Goal: Task Accomplishment & Management: Manage account settings

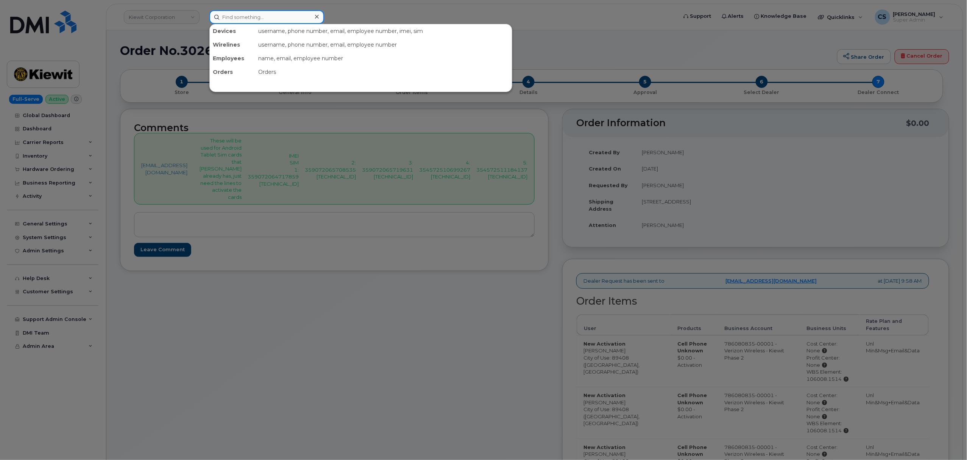
click at [270, 16] on input at bounding box center [266, 17] width 115 height 14
paste input "[PHONE_NUMBER]"
type input "[PHONE_NUMBER]"
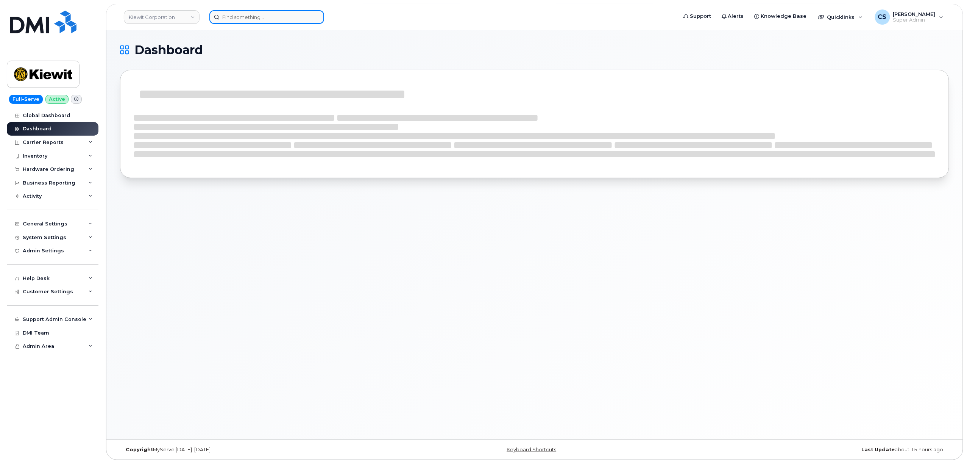
click at [262, 20] on input at bounding box center [266, 17] width 115 height 14
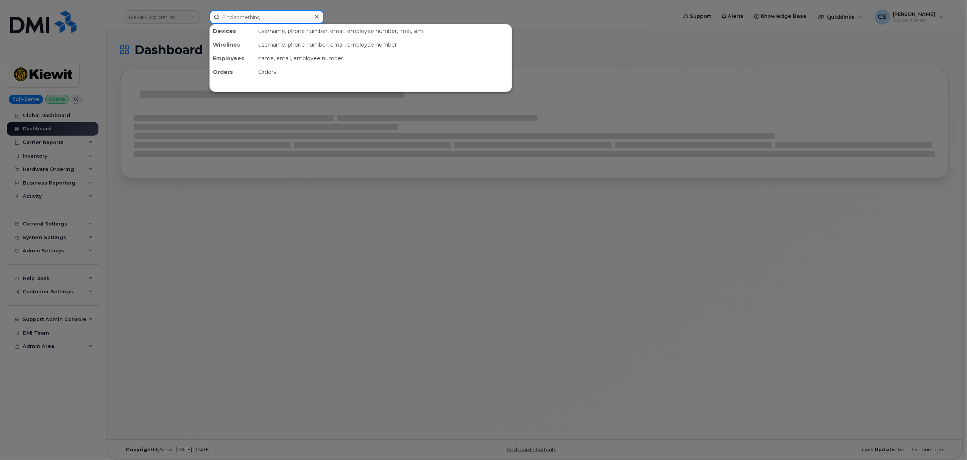
paste input "(838) 218-0284"
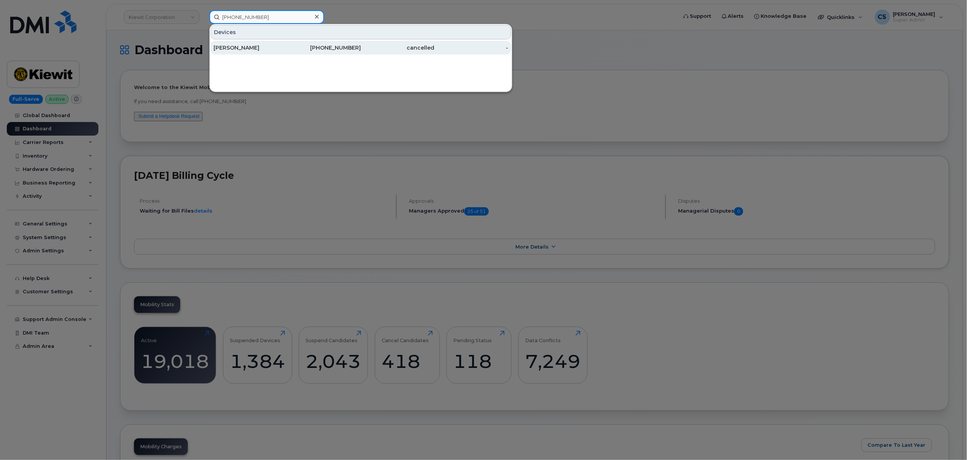
type input "(838) 218-0284"
click at [332, 49] on div "838-218-0284" at bounding box center [324, 48] width 74 height 8
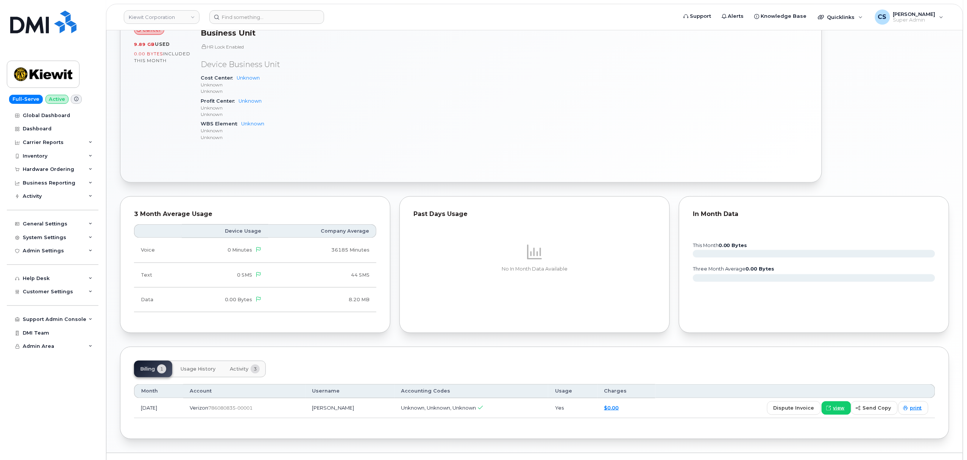
scroll to position [330, 0]
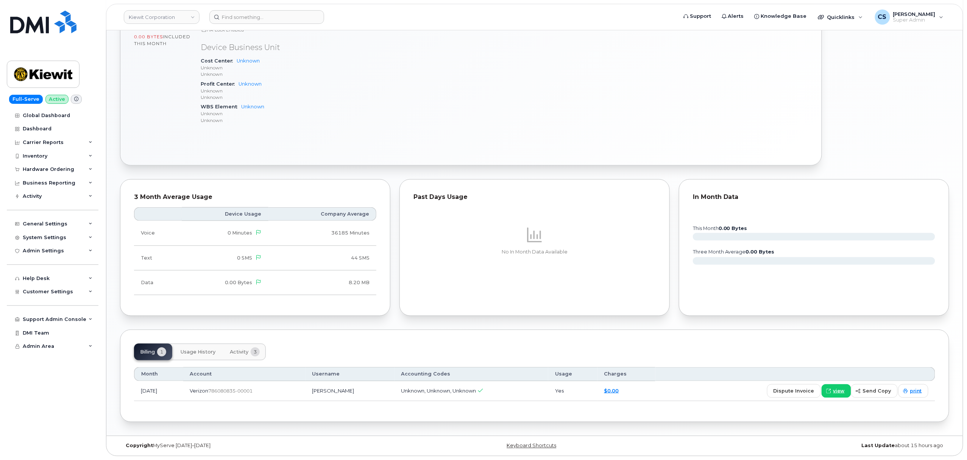
click at [244, 351] on span "Activity" at bounding box center [239, 352] width 19 height 6
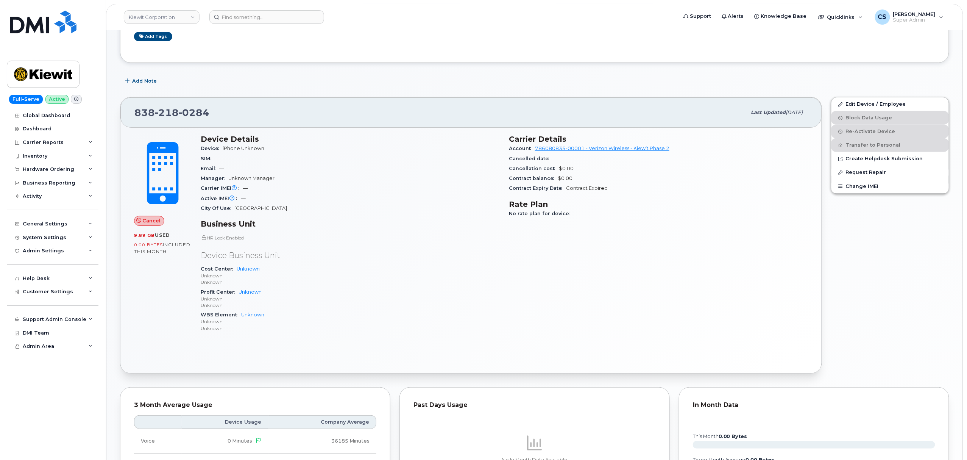
scroll to position [119, 0]
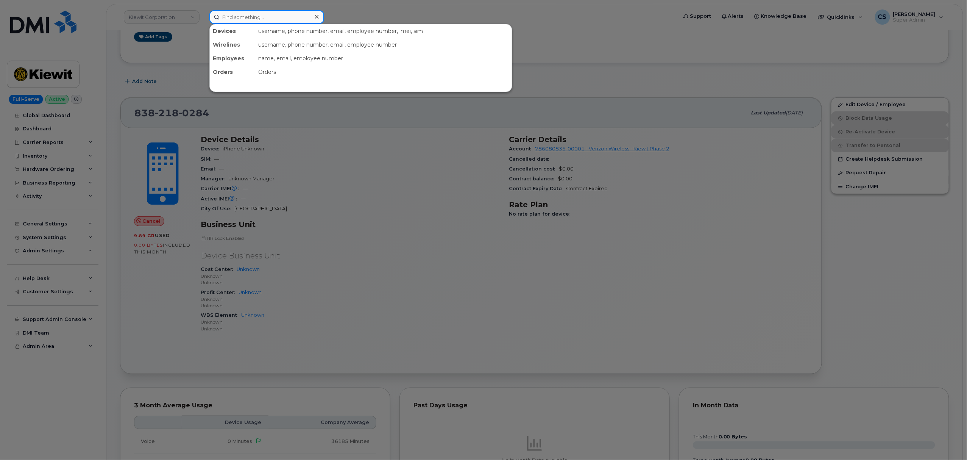
click at [269, 16] on input at bounding box center [266, 17] width 115 height 14
paste input "302765"
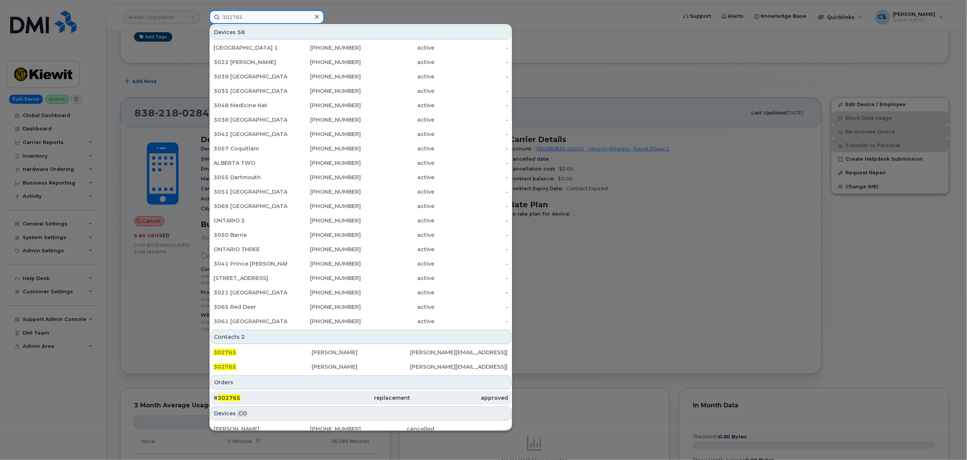
type input "302765"
click at [230, 396] on span "302765" at bounding box center [229, 397] width 23 height 7
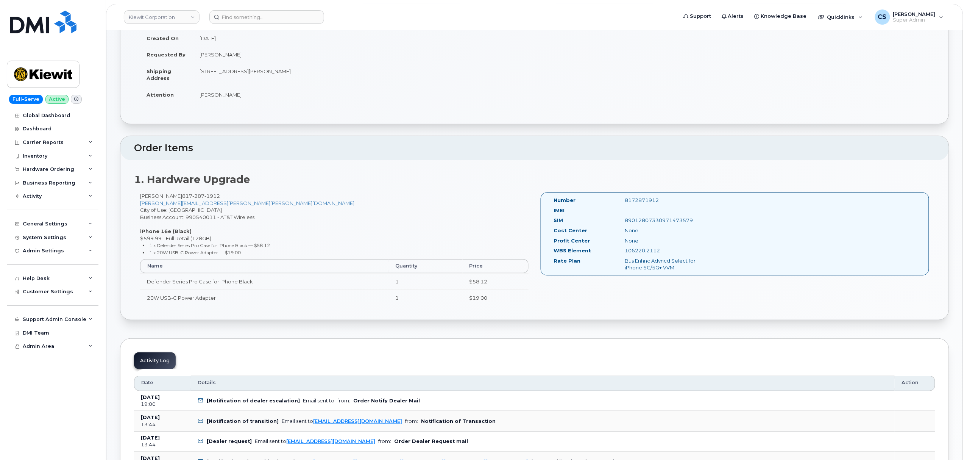
scroll to position [101, 0]
click at [642, 198] on div "8172871912" at bounding box center [669, 199] width 100 height 7
copy div "8172871912"
click at [271, 17] on input at bounding box center [266, 17] width 115 height 14
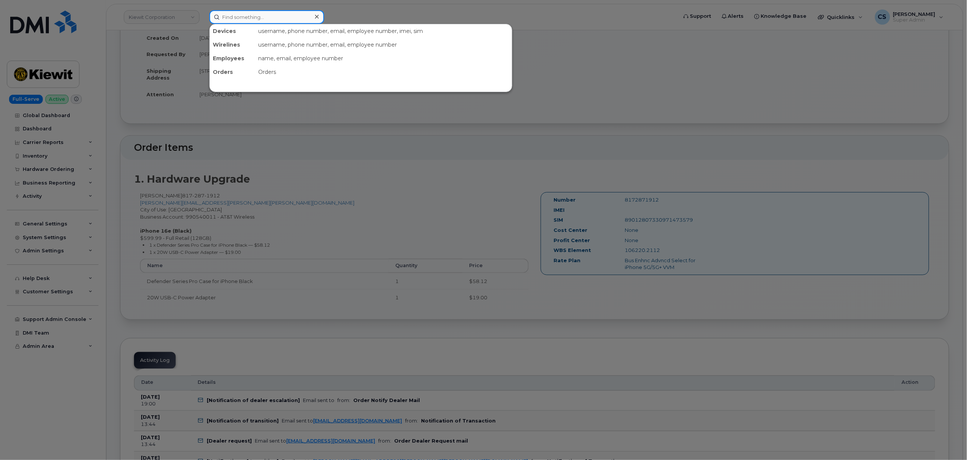
paste input "Phillip Michl"
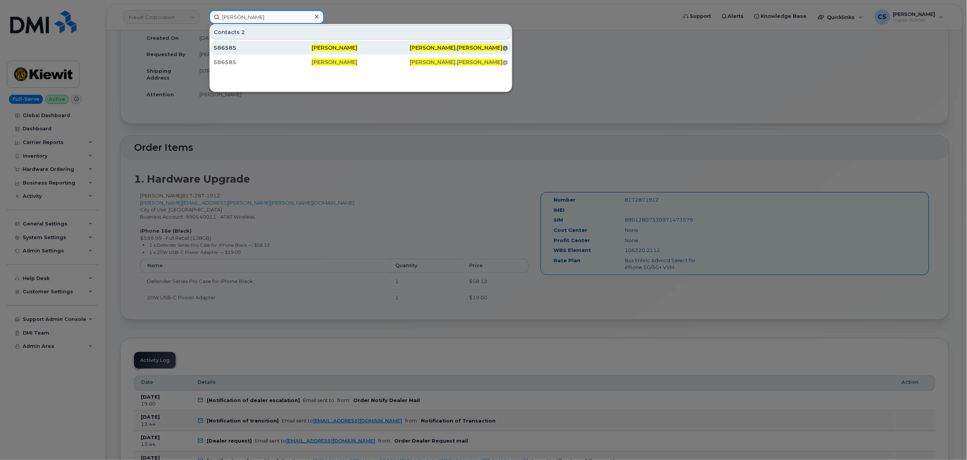
type input "Phillip Michl"
click at [332, 47] on span "Phillip Michl" at bounding box center [335, 47] width 46 height 7
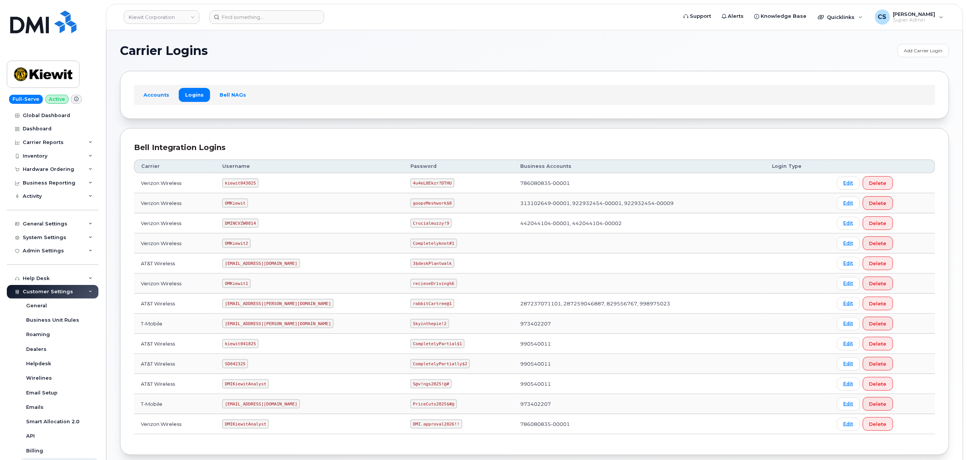
click at [239, 365] on code "SD042325" at bounding box center [235, 363] width 26 height 9
copy code "SD042325"
drag, startPoint x: 429, startPoint y: 364, endPoint x: 378, endPoint y: 364, distance: 50.8
click at [411, 364] on code "CompletelyPartially$2" at bounding box center [440, 363] width 59 height 9
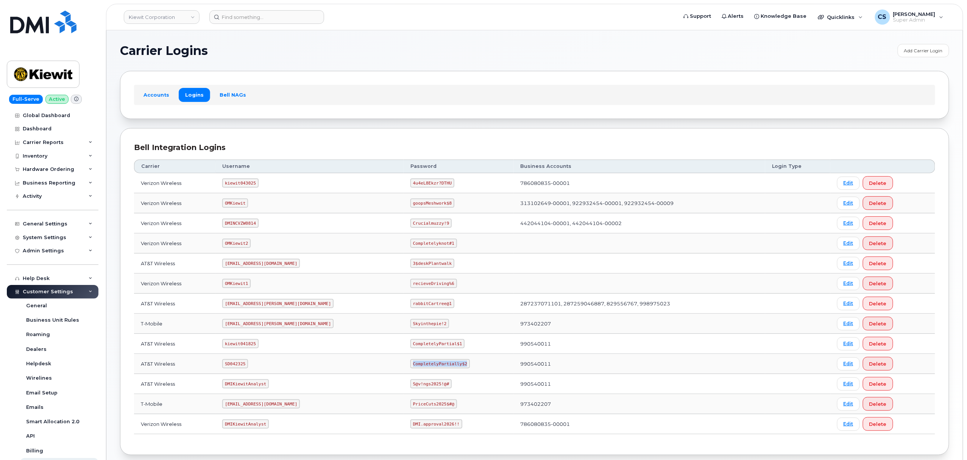
copy code "CompletelyPartially$2"
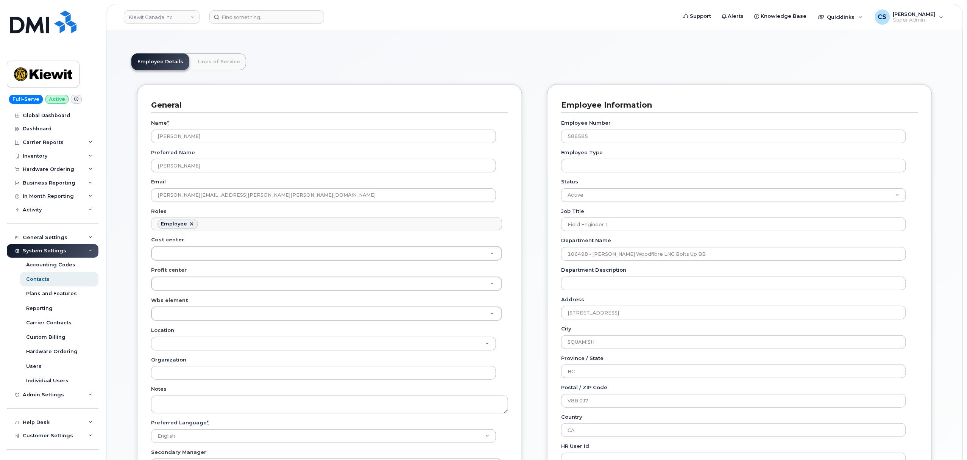
scroll to position [50, 0]
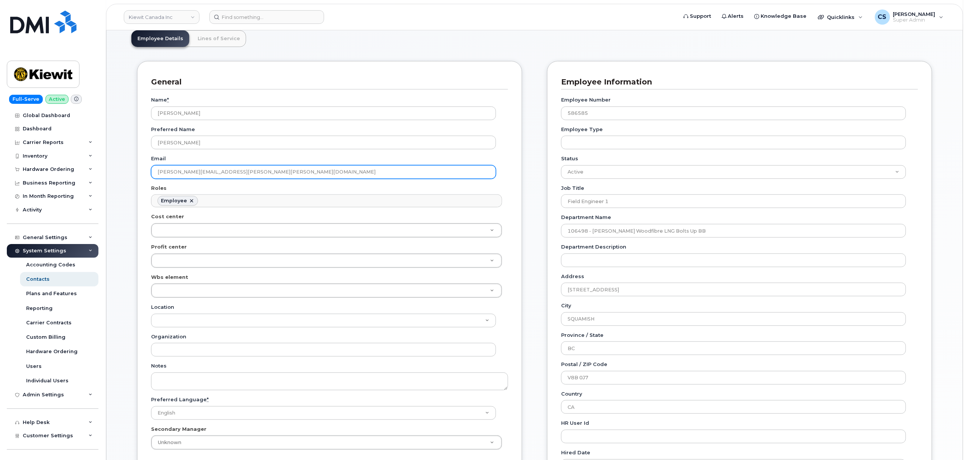
click at [195, 170] on input "PHILLIP.MICHL@KIEWIT.COM" at bounding box center [323, 172] width 345 height 14
click at [252, 13] on input at bounding box center [266, 17] width 115 height 14
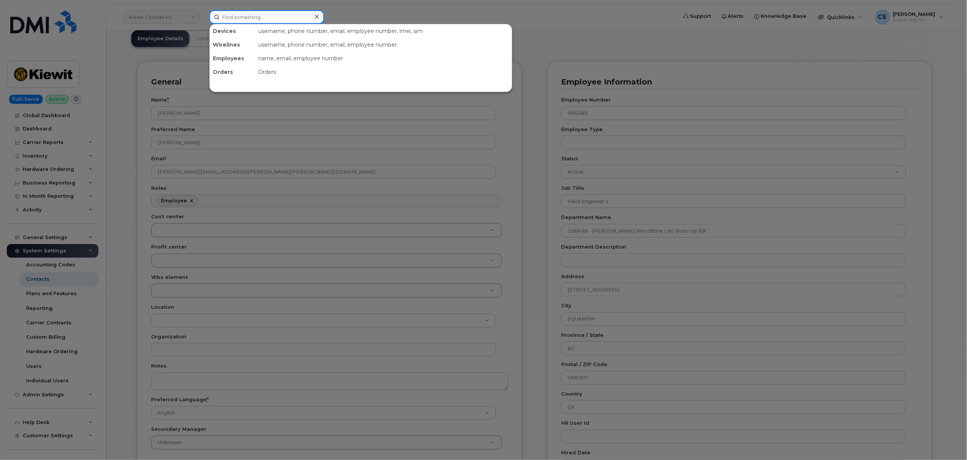
paste input "[PERSON_NAME]"
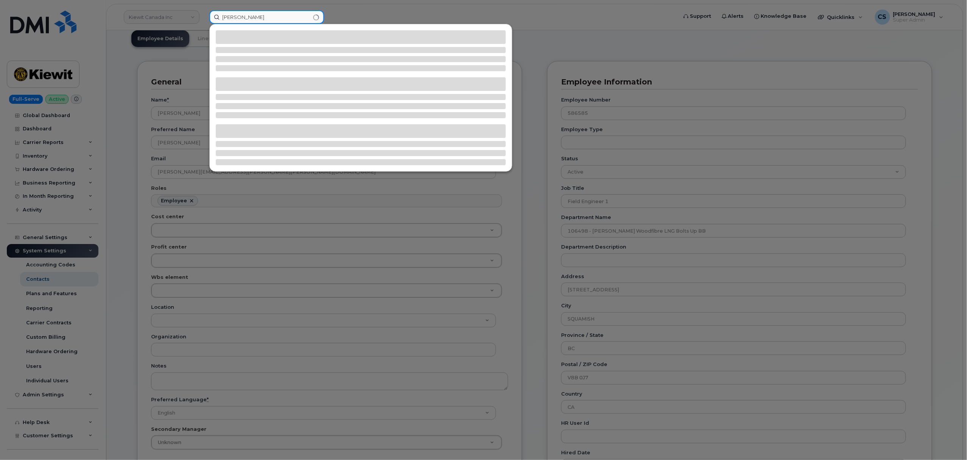
type input "[PERSON_NAME]"
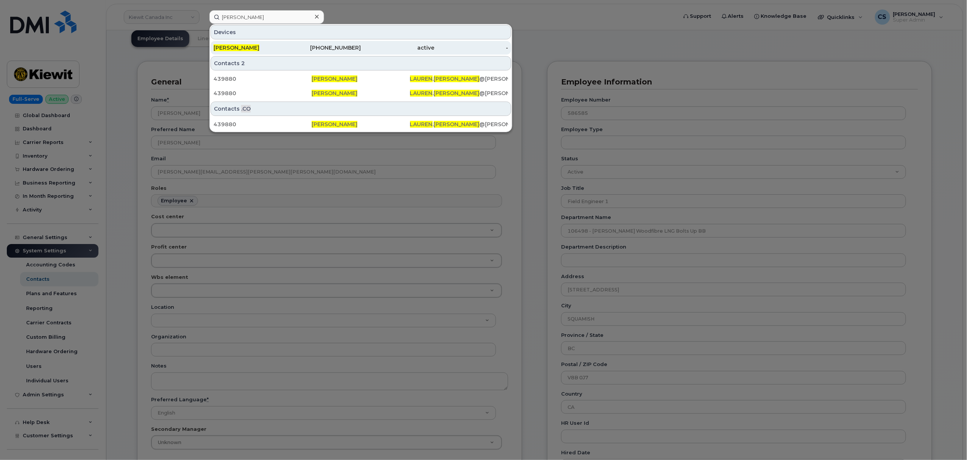
click at [236, 49] on span "[PERSON_NAME]" at bounding box center [237, 47] width 46 height 7
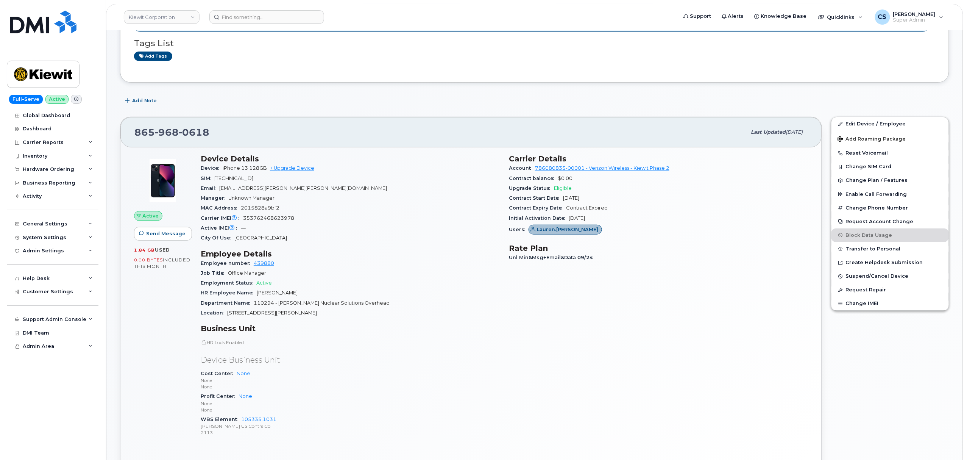
scroll to position [101, 0]
click at [394, 100] on div "Add Note" at bounding box center [534, 99] width 829 height 14
click at [858, 123] on link "Edit Device / Employee" at bounding box center [890, 123] width 117 height 14
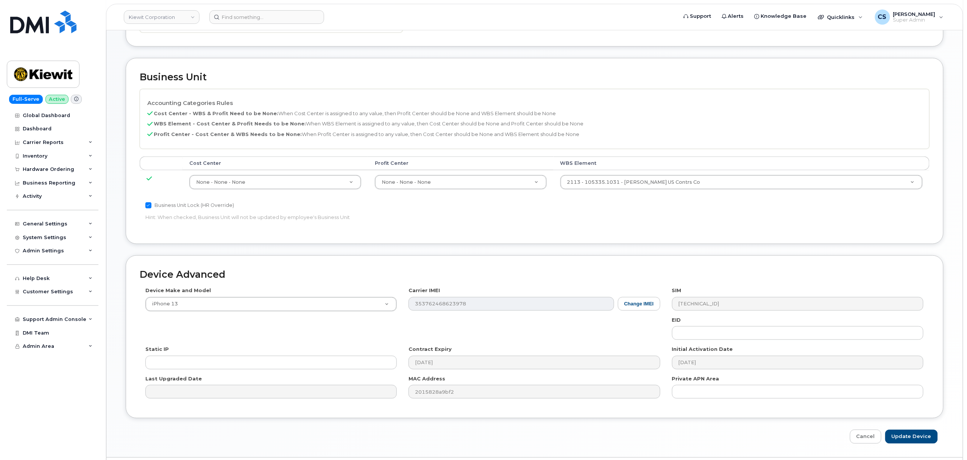
scroll to position [303, 0]
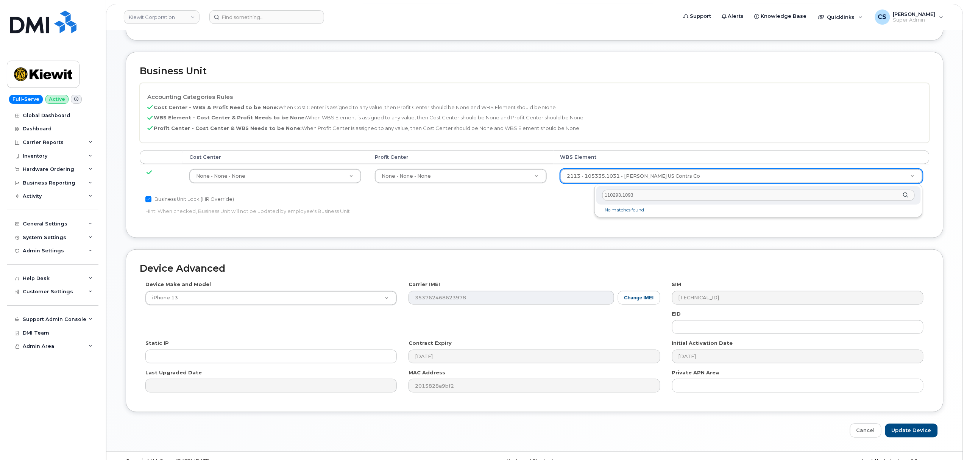
type input "110293.1093"
click at [907, 193] on div "110293.1093" at bounding box center [759, 195] width 325 height 19
click at [905, 194] on div "110293.1093" at bounding box center [759, 195] width 325 height 19
click at [695, 195] on input "110293.1093" at bounding box center [759, 195] width 312 height 11
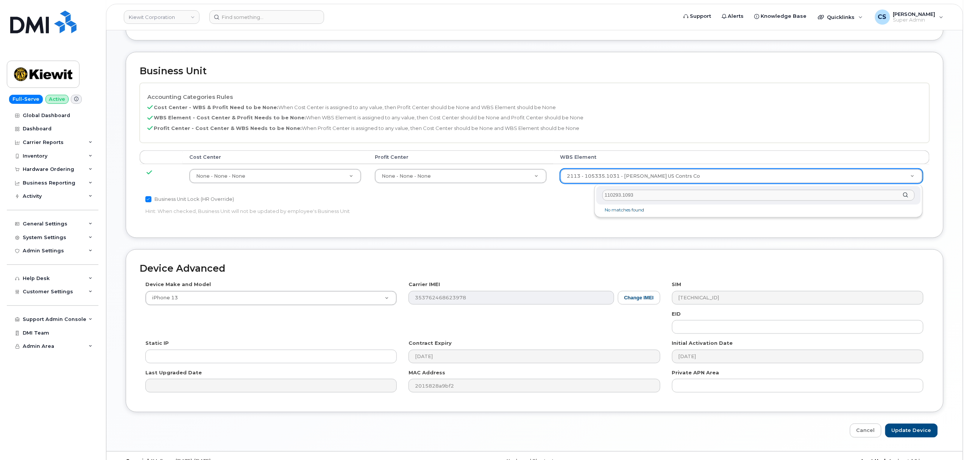
click at [695, 195] on input "110293.1093" at bounding box center [759, 195] width 312 height 11
click at [694, 195] on input "110293.1093" at bounding box center [759, 195] width 312 height 11
type input "110293.1093"
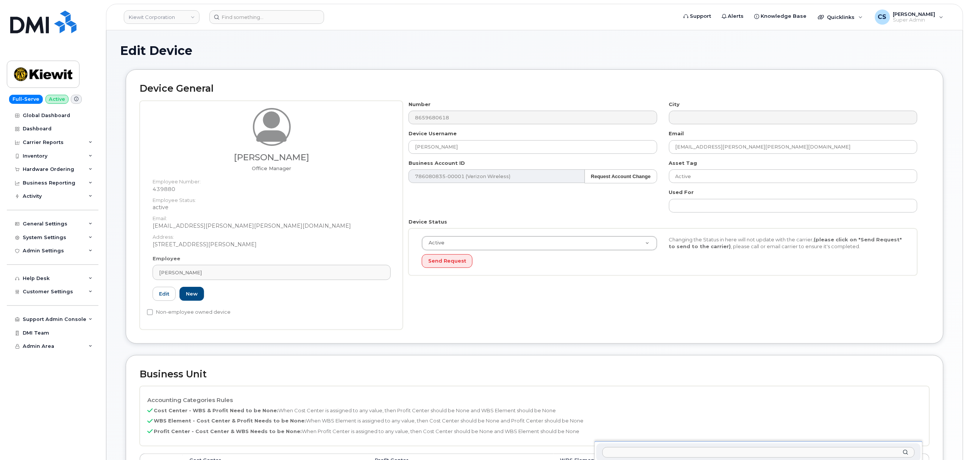
scroll to position [244, 0]
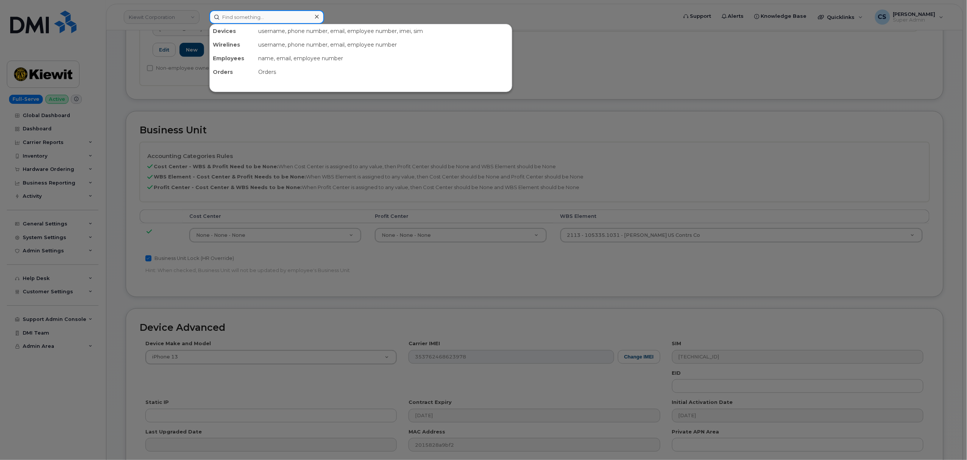
click at [271, 16] on input at bounding box center [266, 17] width 115 height 14
paste input "110293.1093"
type input "1"
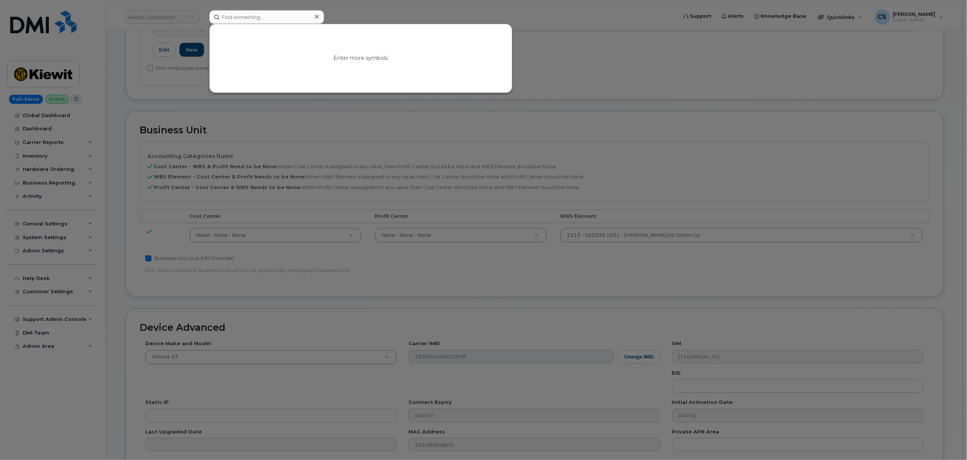
click at [612, 82] on div at bounding box center [483, 230] width 967 height 460
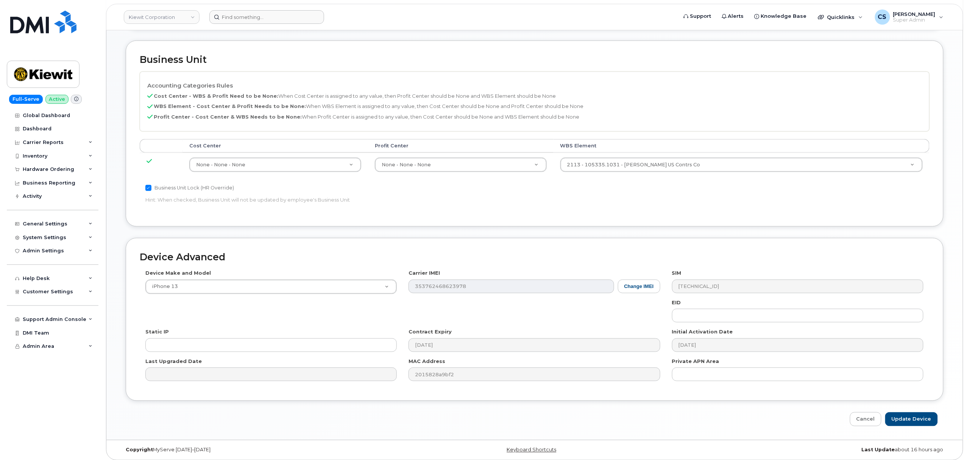
scroll to position [320, 0]
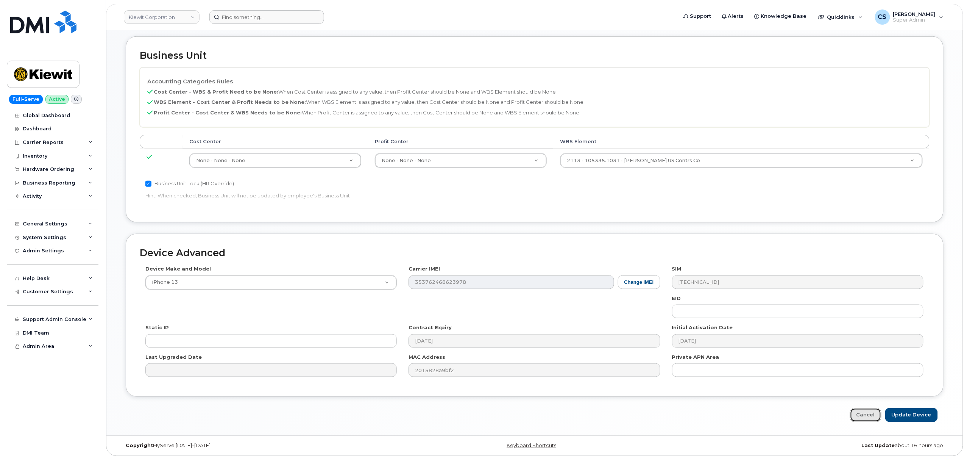
click at [861, 416] on link "Cancel" at bounding box center [865, 415] width 31 height 14
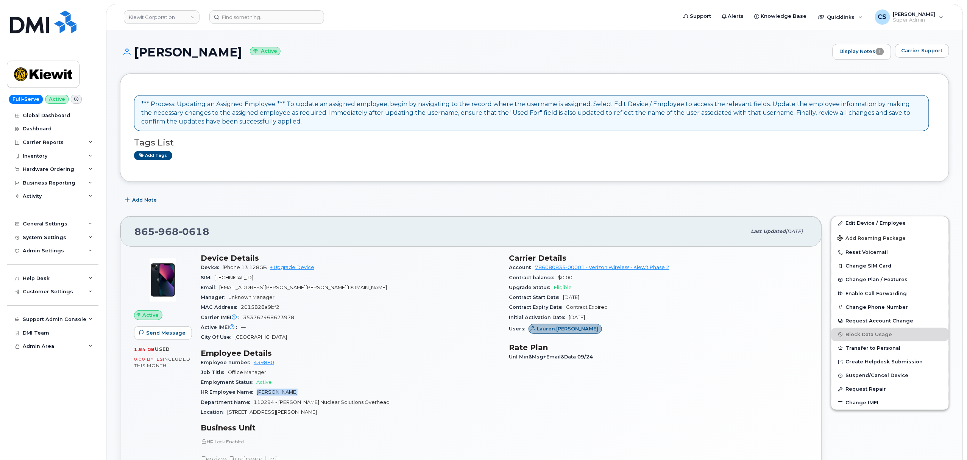
drag, startPoint x: 295, startPoint y: 393, endPoint x: 255, endPoint y: 396, distance: 40.6
click at [255, 396] on div "HR Employee Name [PERSON_NAME]" at bounding box center [350, 392] width 299 height 10
copy span "[PERSON_NAME]"
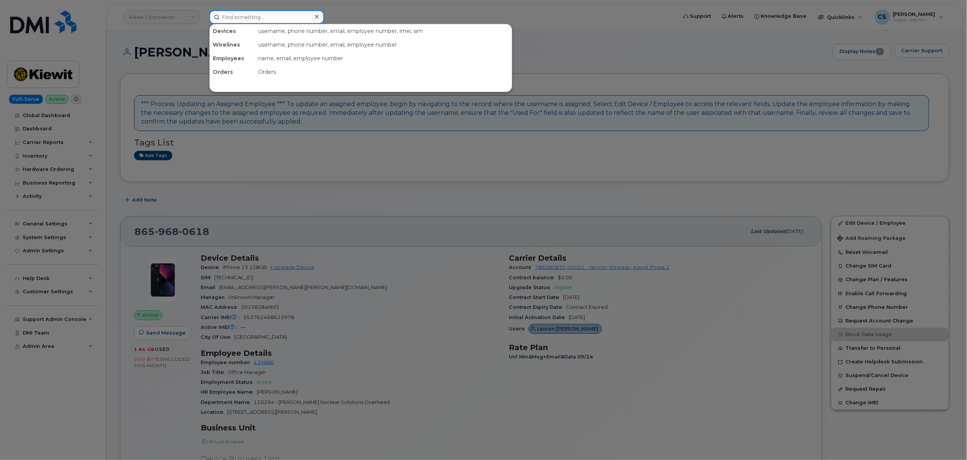
click at [276, 19] on input at bounding box center [266, 17] width 115 height 14
paste input "[PERSON_NAME]"
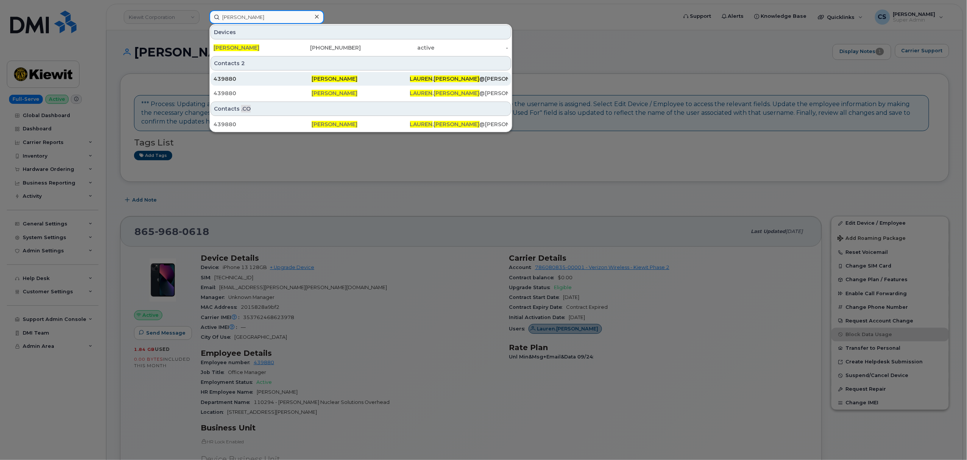
type input "[PERSON_NAME]"
click at [332, 79] on span "[PERSON_NAME]" at bounding box center [335, 78] width 46 height 7
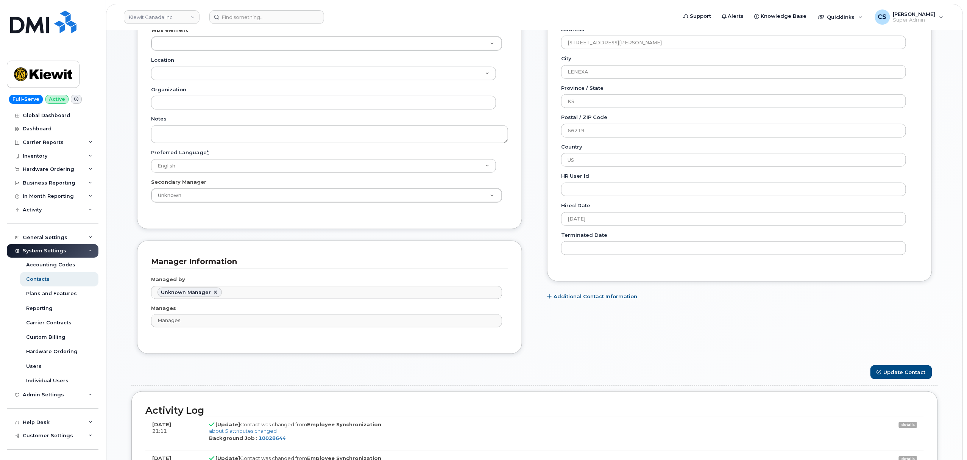
scroll to position [303, 0]
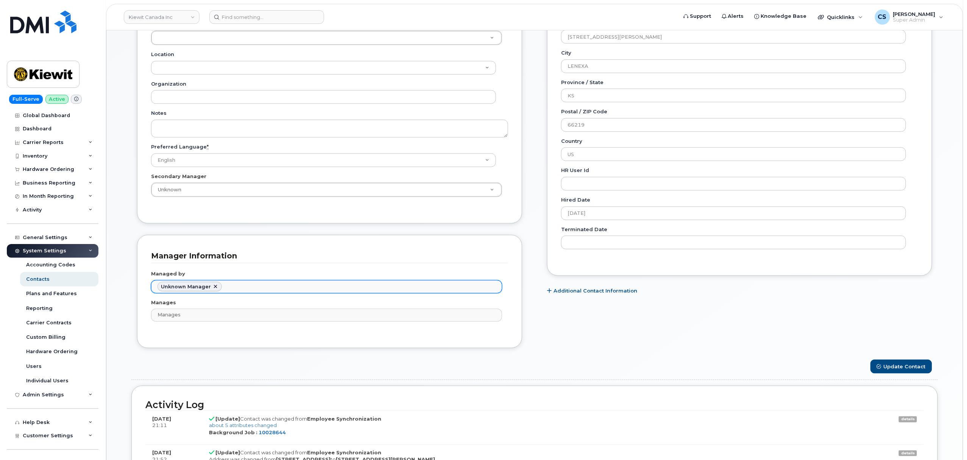
click at [256, 292] on ul "Unknown Manager" at bounding box center [326, 287] width 350 height 12
click at [214, 288] on link at bounding box center [215, 287] width 6 height 6
type input "Managed by"
click at [217, 288] on input "text" at bounding box center [328, 286] width 344 height 11
paste input "Alyx.Delgado"
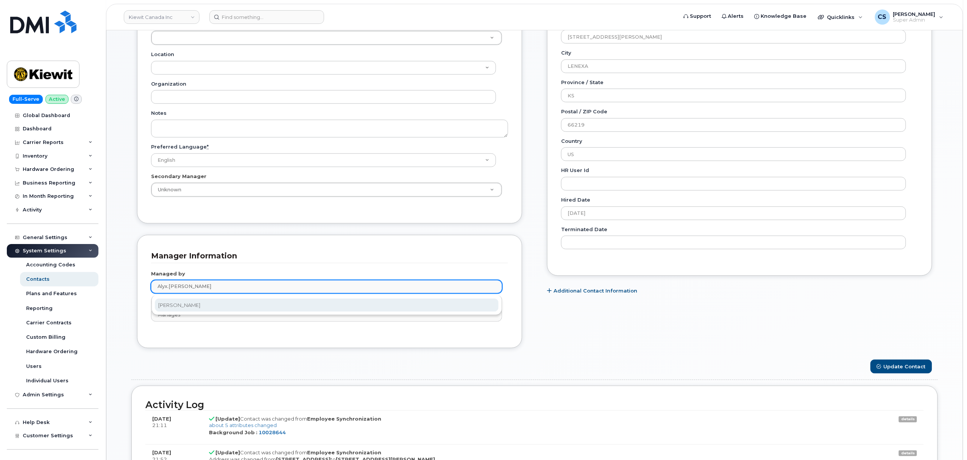
type input "Alyx.Delgado"
type input "1358156"
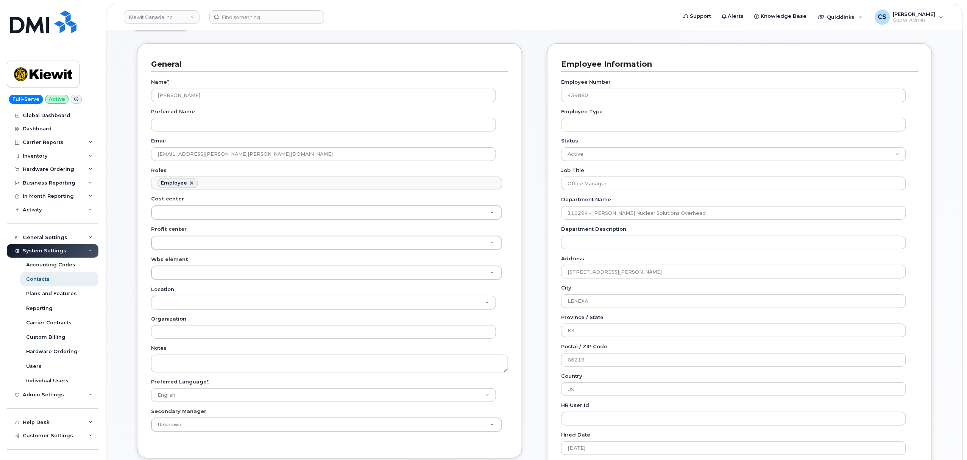
scroll to position [50, 0]
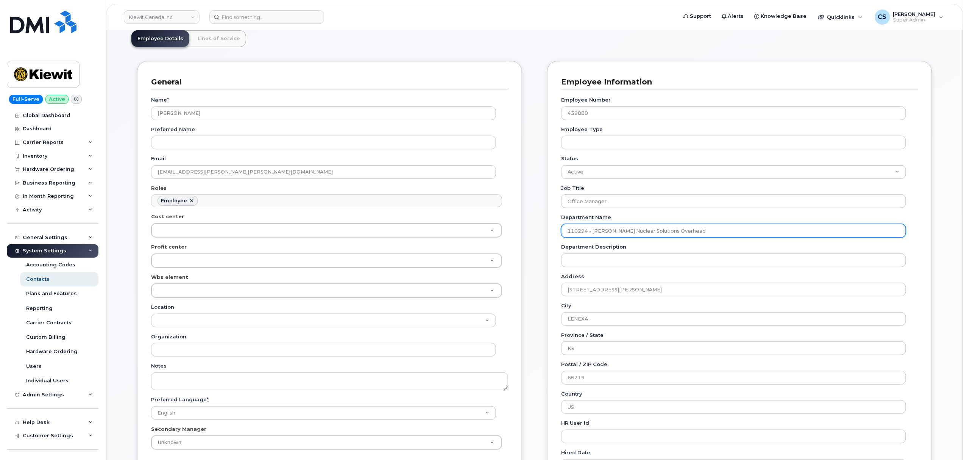
click at [732, 233] on input "110294 - Kiewit Nuclear Solutions Overhead" at bounding box center [733, 231] width 345 height 14
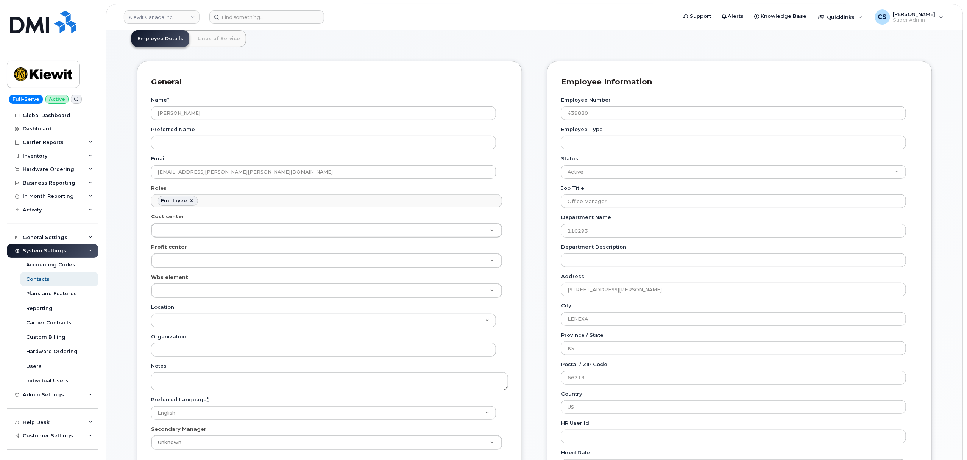
click at [756, 77] on h3 "Employee Information" at bounding box center [736, 82] width 351 height 10
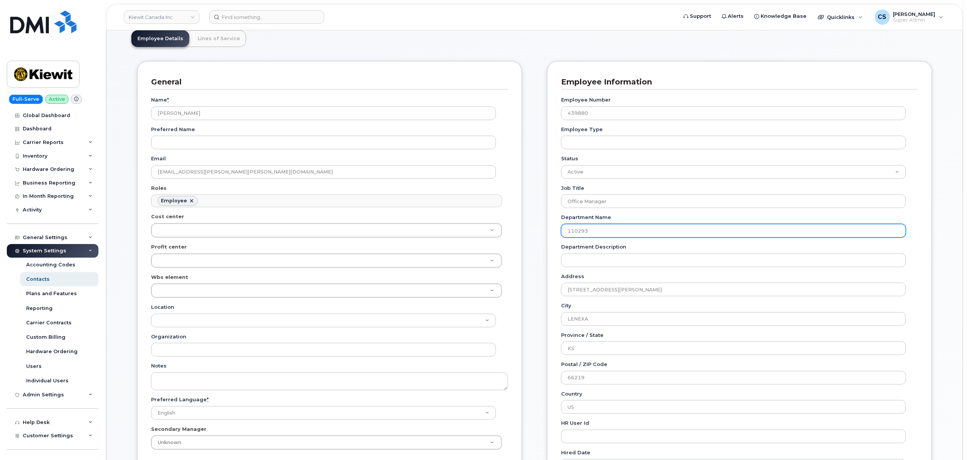
click at [653, 228] on input "110293" at bounding box center [733, 231] width 345 height 14
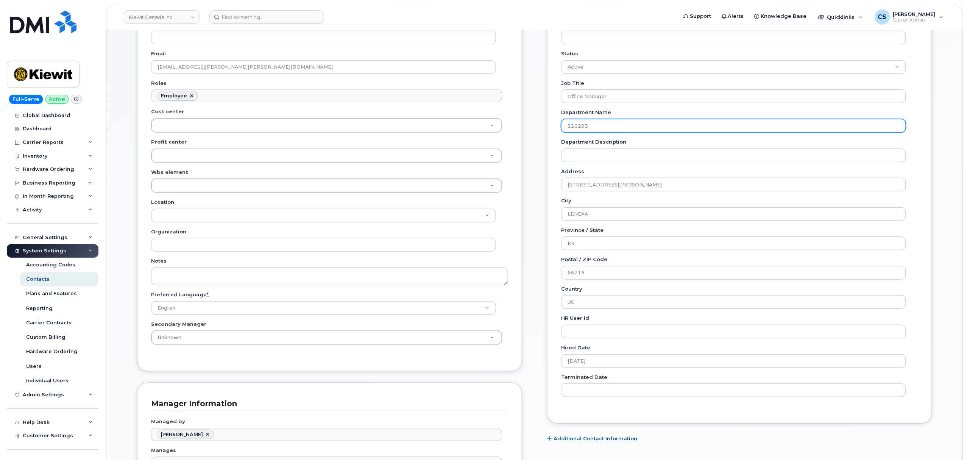
scroll to position [151, 0]
click at [613, 131] on input "110293" at bounding box center [733, 130] width 345 height 14
paste input "4 - Kiewit Nuclear Solutions Overhead"
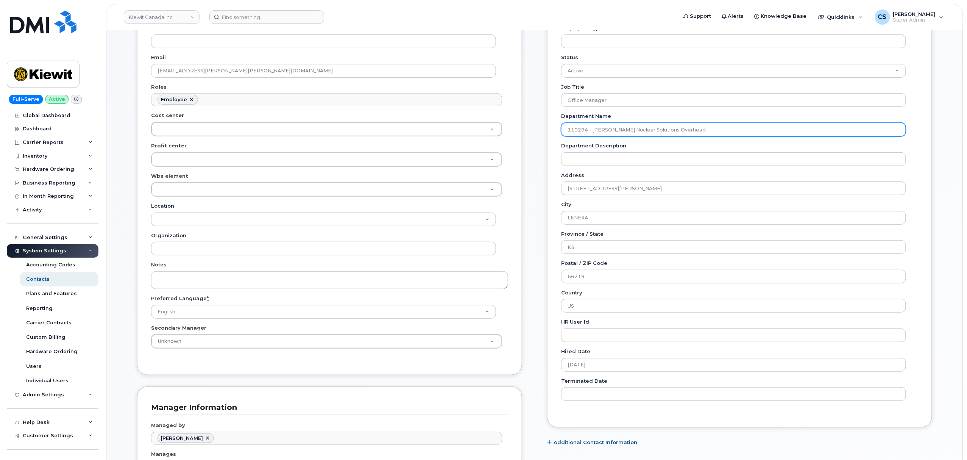
type input "110294 - Kiewit Nuclear Solutions Overhead"
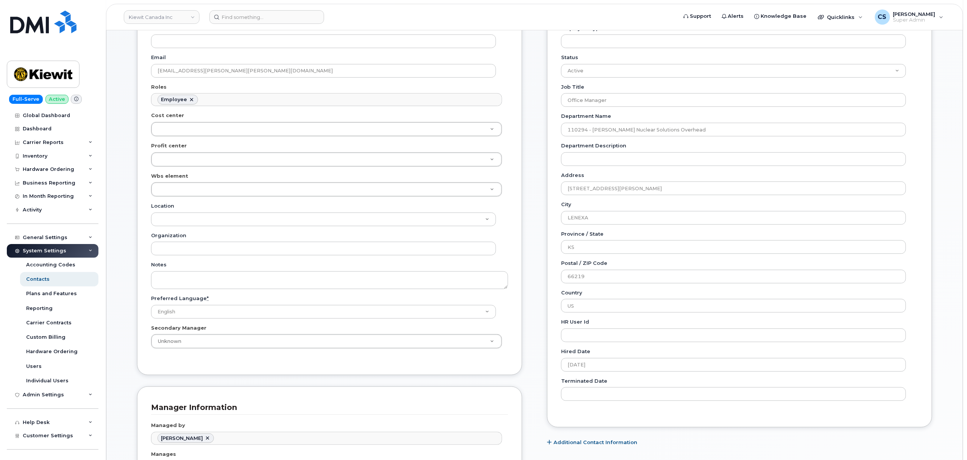
click at [544, 297] on div "Carrier Support Contact Details Carrier name Carrier name Carrier name Internat…" at bounding box center [740, 235] width 397 height 551
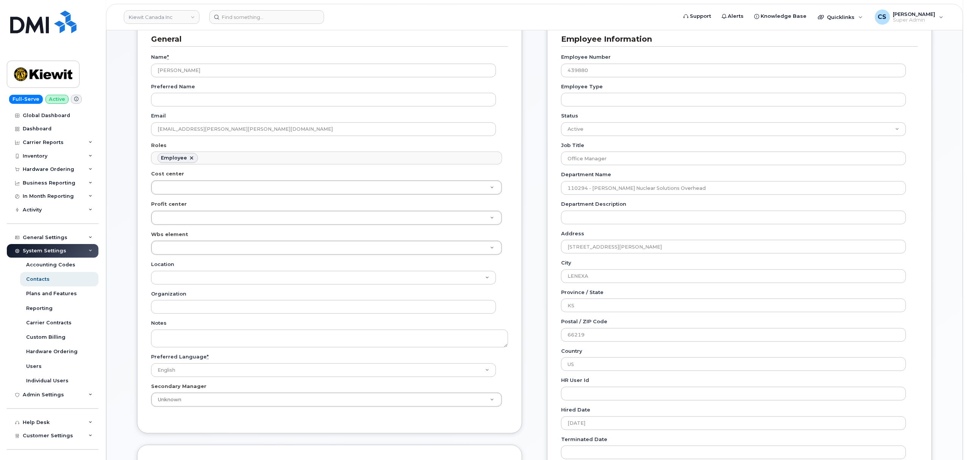
scroll to position [0, 0]
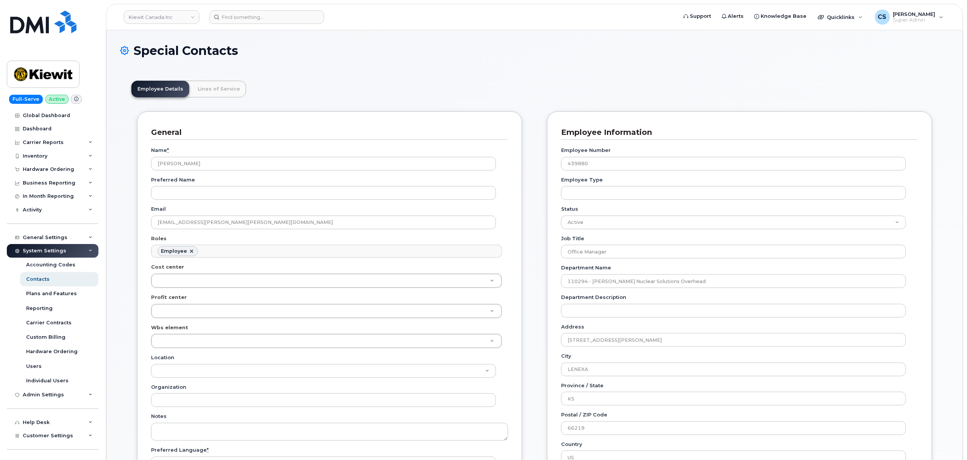
click at [531, 309] on div "General Name * Lauren Bushey Preferred Name Email LAUREN.BUSHEY@KIEWIT.COM Role…" at bounding box center [534, 386] width 807 height 551
click at [214, 90] on link "Lines of Service" at bounding box center [219, 89] width 55 height 17
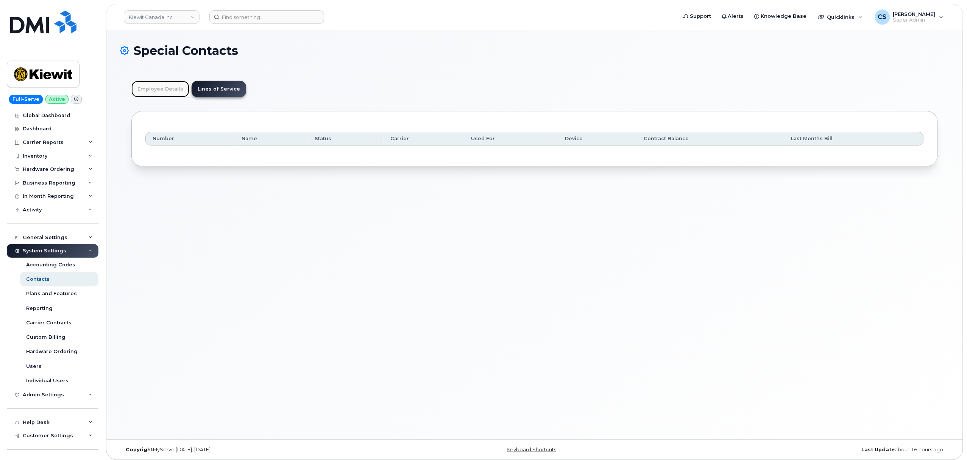
click at [164, 88] on link "Employee Details" at bounding box center [160, 89] width 58 height 17
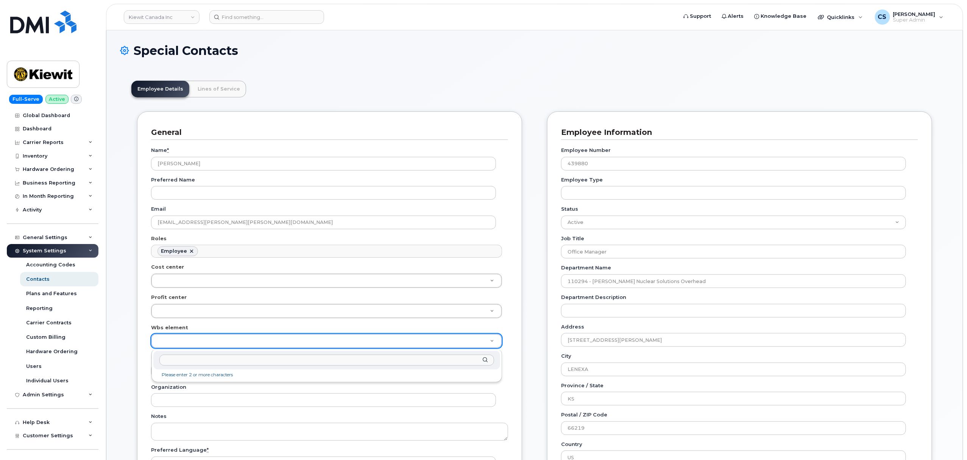
click at [201, 359] on input "text" at bounding box center [326, 360] width 335 height 11
drag, startPoint x: 201, startPoint y: 359, endPoint x: 426, endPoint y: 358, distance: 225.7
click at [426, 358] on input "text" at bounding box center [326, 360] width 335 height 11
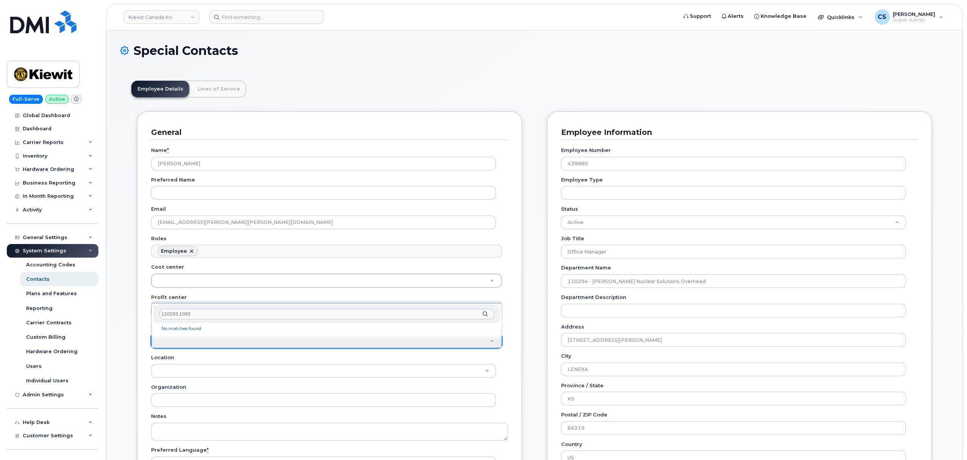
click at [176, 328] on li "No matches found" at bounding box center [327, 329] width 344 height 8
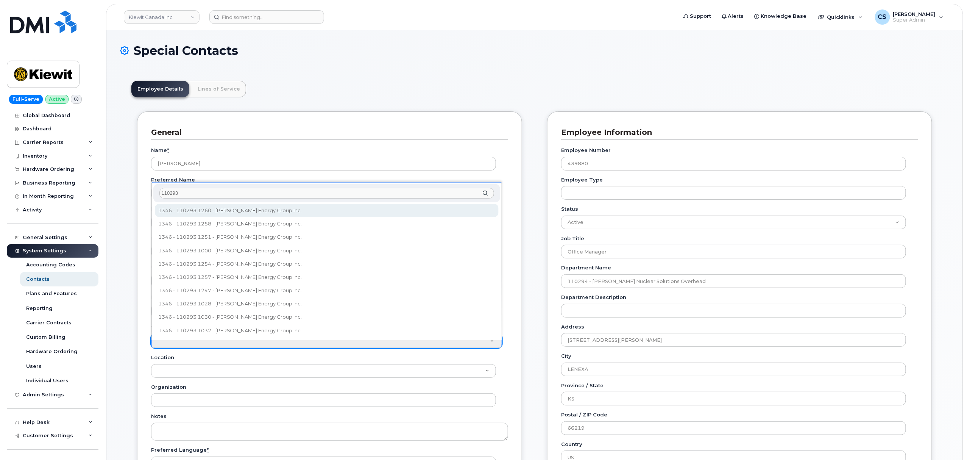
type input "110293"
drag, startPoint x: 282, startPoint y: 212, endPoint x: 169, endPoint y: 211, distance: 113.3
type input "35981434"
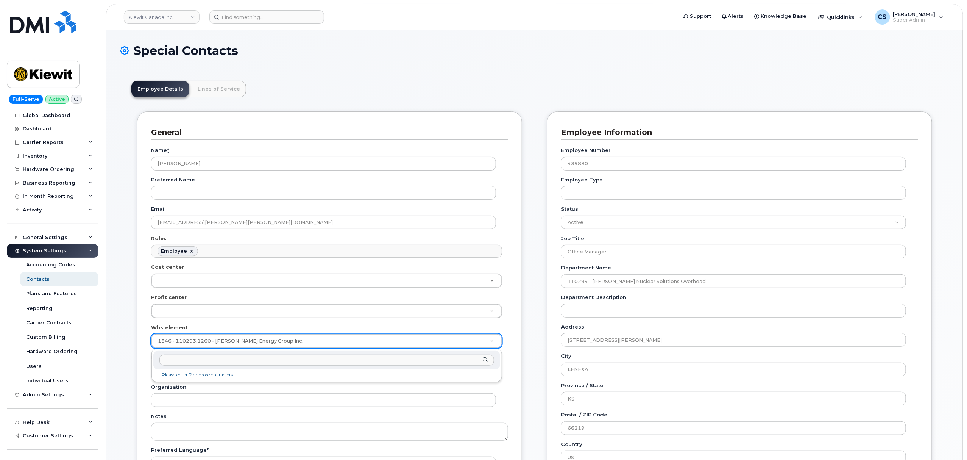
drag, startPoint x: 158, startPoint y: 341, endPoint x: 251, endPoint y: 340, distance: 93.6
click at [170, 376] on li "No matches found" at bounding box center [327, 375] width 344 height 8
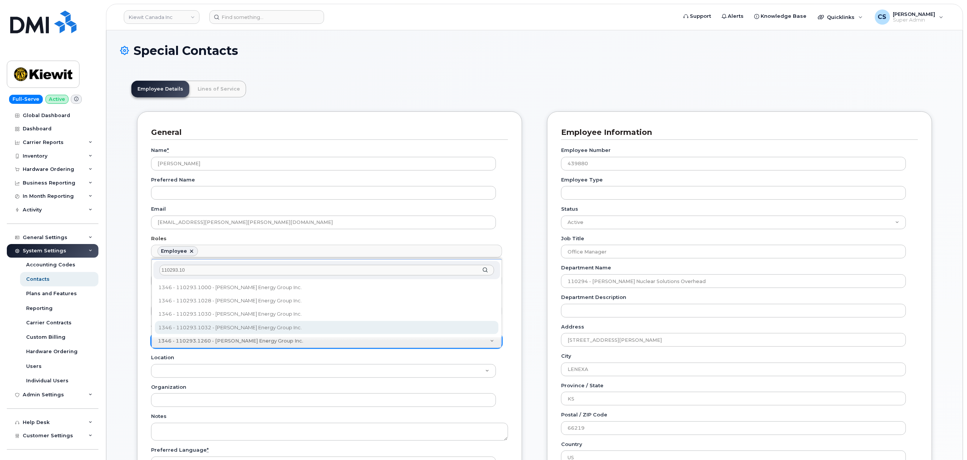
type input "110293.10"
type input "5645152"
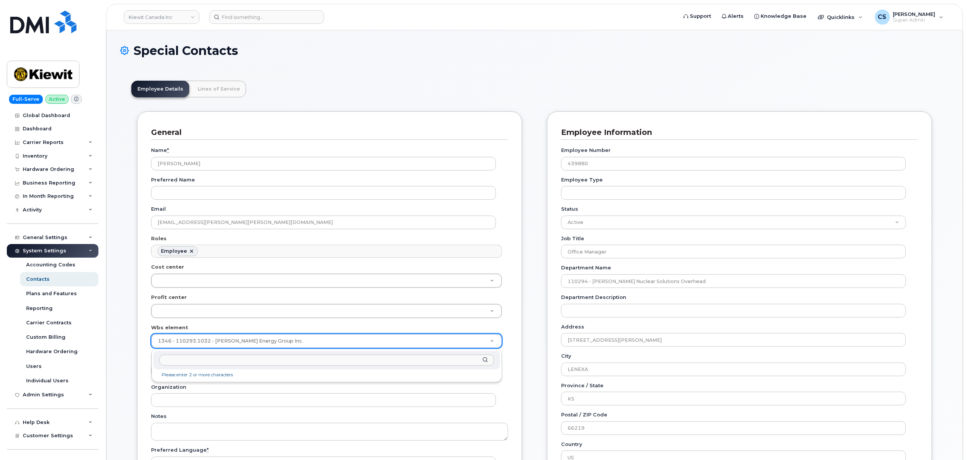
drag, startPoint x: 301, startPoint y: 343, endPoint x: 138, endPoint y: 338, distance: 162.5
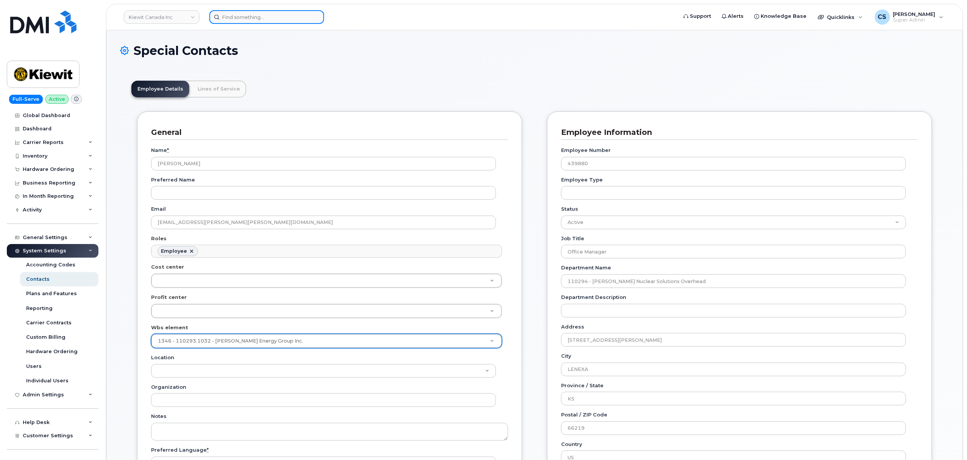
click at [265, 14] on input at bounding box center [266, 17] width 115 height 14
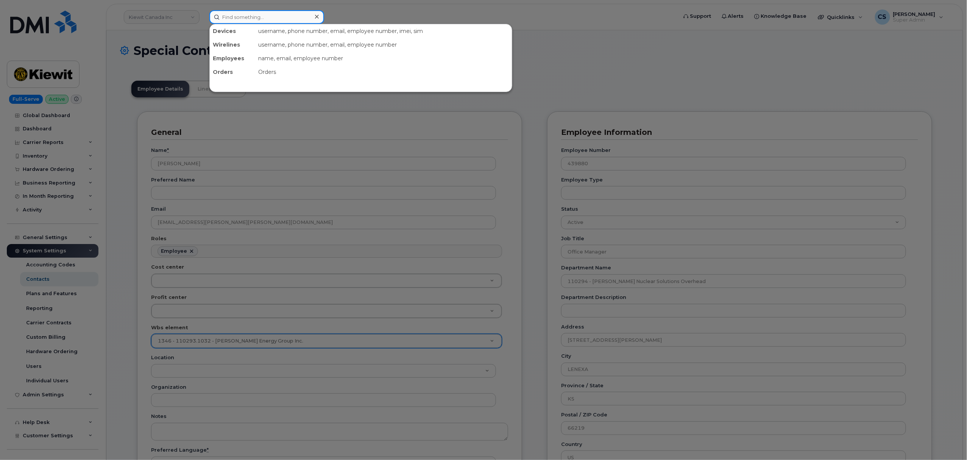
paste input "(432) 287-4803"
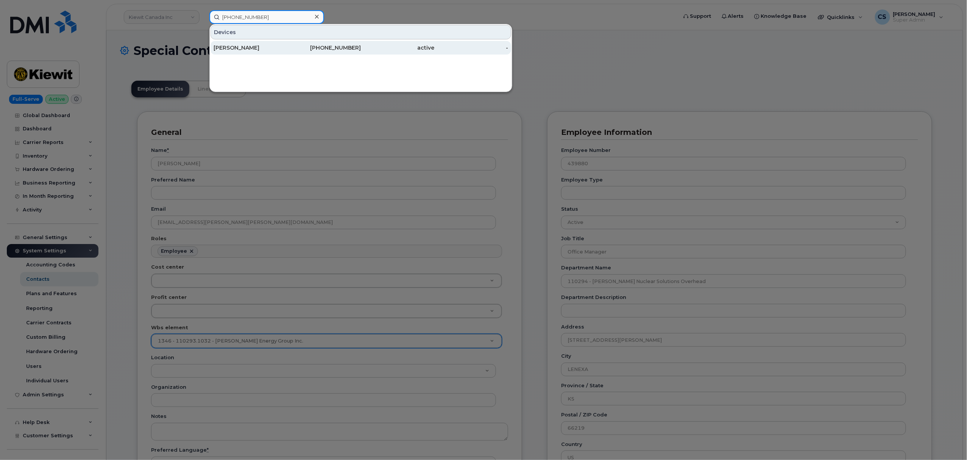
type input "(432) 287-4803"
click at [251, 47] on div "Bobby Williams" at bounding box center [251, 48] width 74 height 8
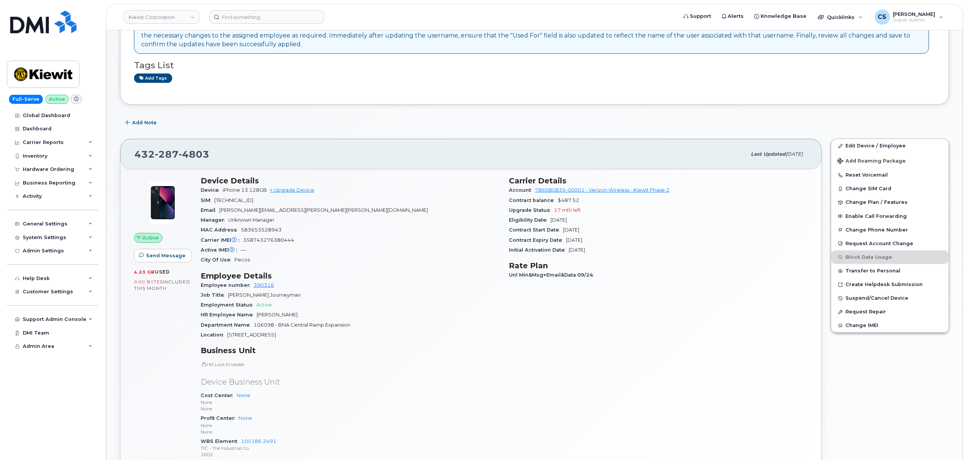
scroll to position [151, 0]
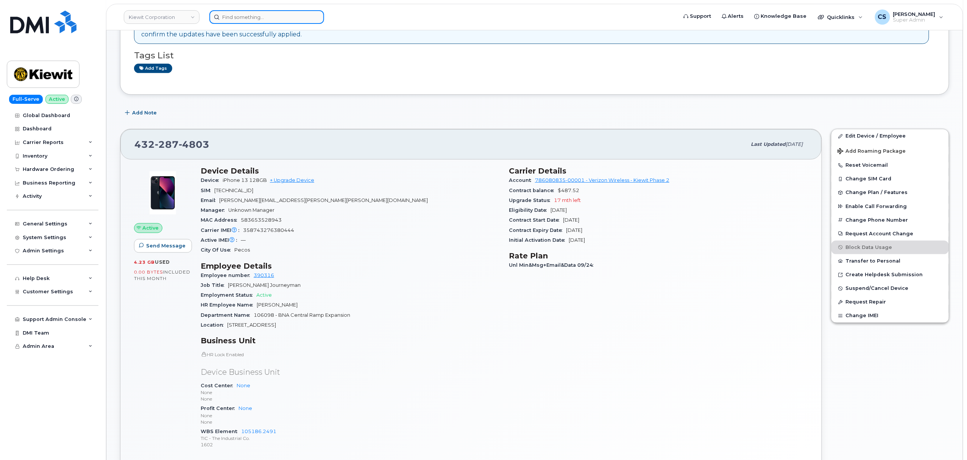
click at [240, 20] on input at bounding box center [266, 17] width 115 height 14
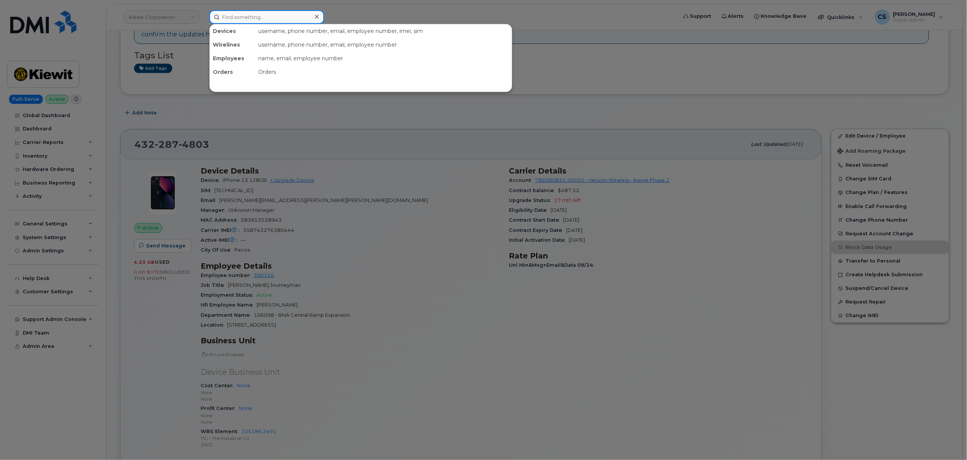
paste input "Kyle Leitch"
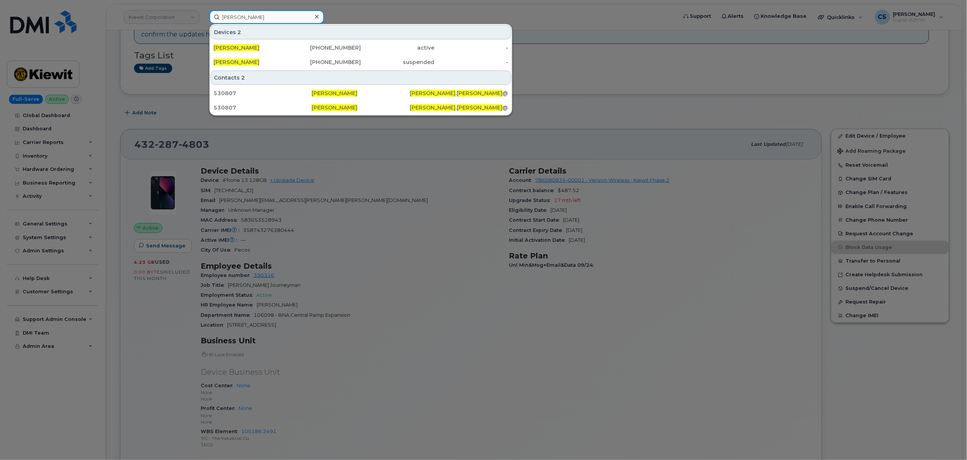
type input "Kyle Leitch"
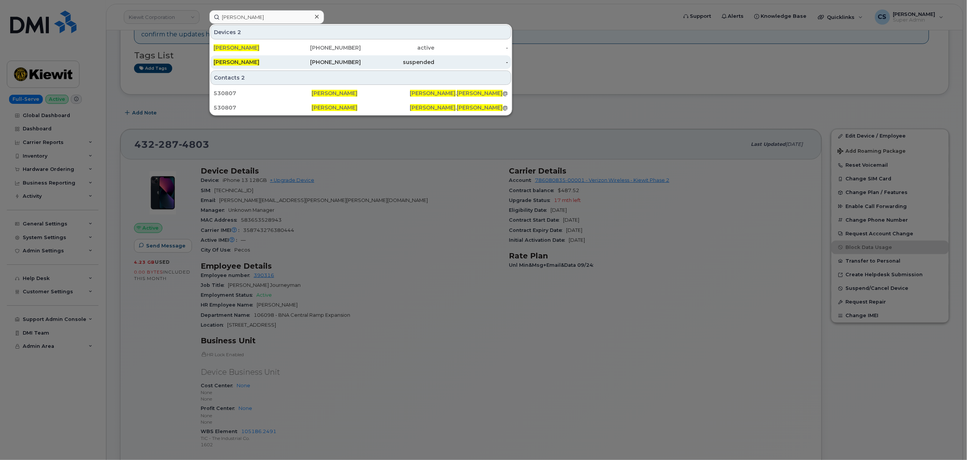
click at [223, 61] on span "KYLE LEITCH" at bounding box center [237, 62] width 46 height 7
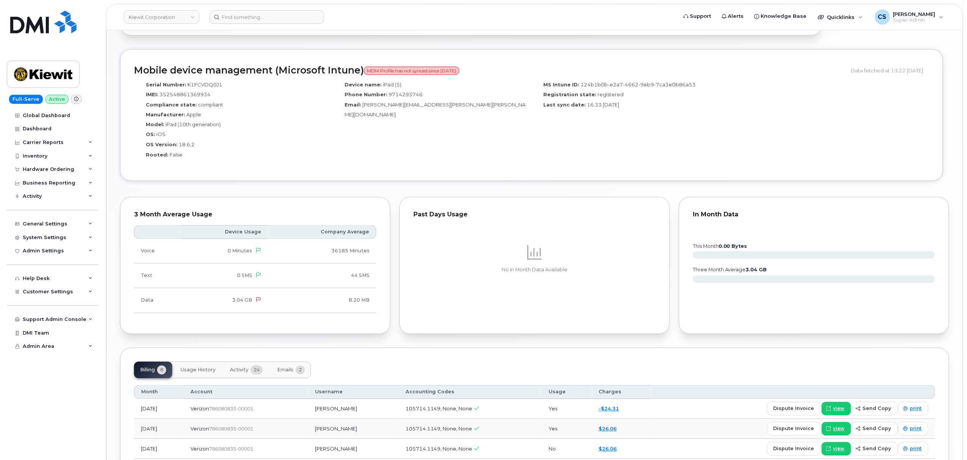
scroll to position [656, 0]
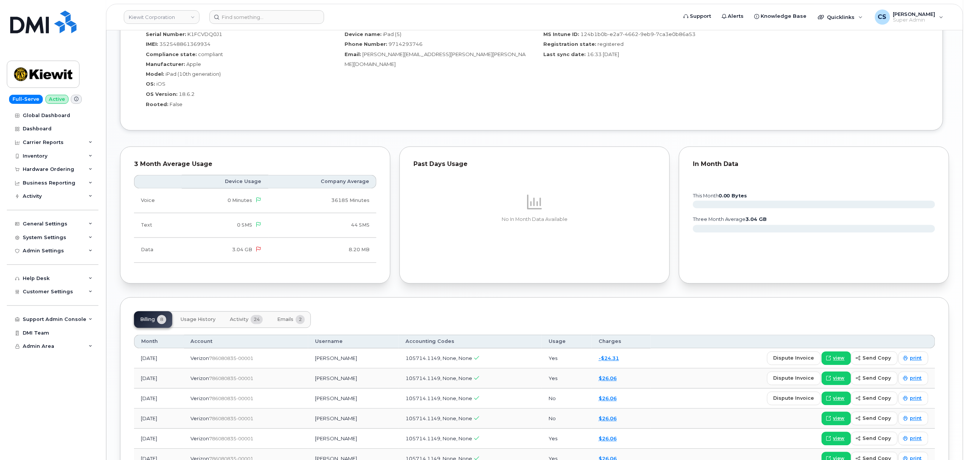
click at [242, 322] on span "Activity" at bounding box center [239, 320] width 19 height 6
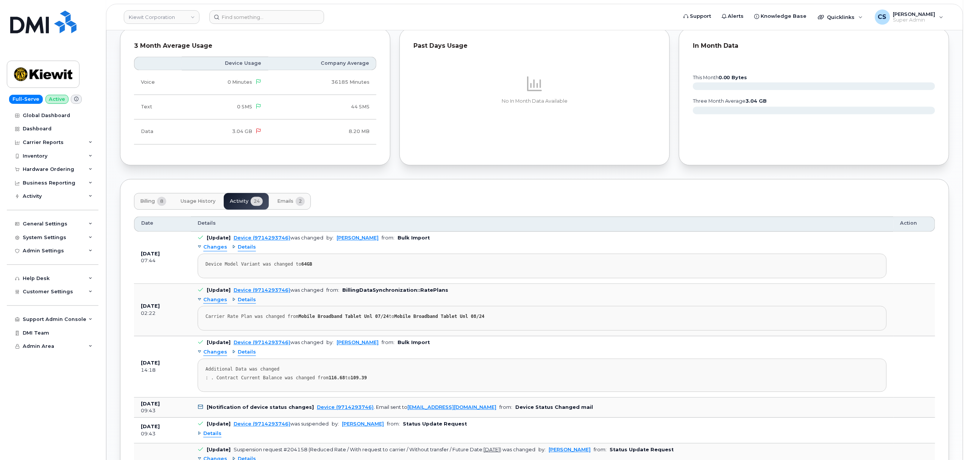
scroll to position [808, 0]
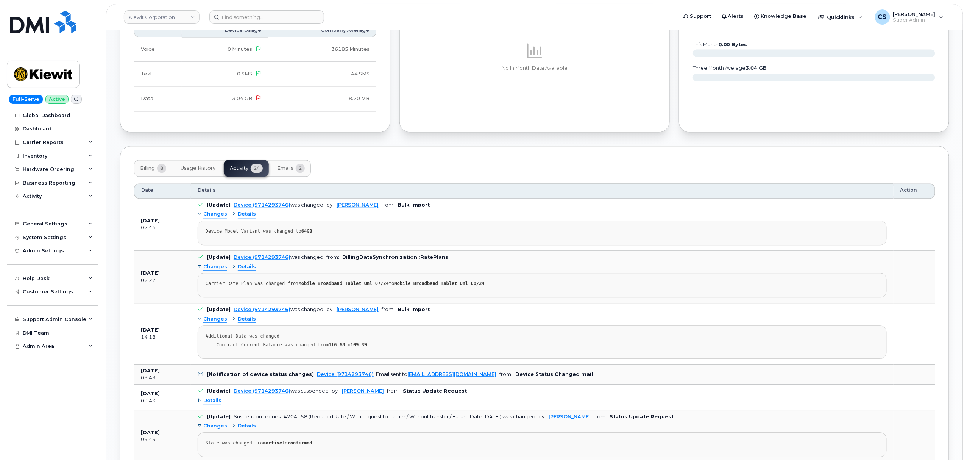
click at [245, 321] on span "Details" at bounding box center [247, 318] width 18 height 7
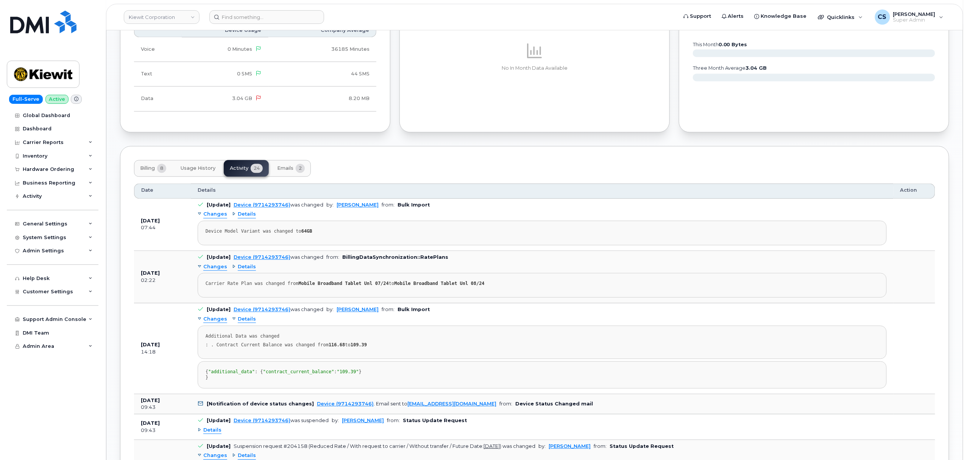
click at [241, 270] on span "Details" at bounding box center [247, 266] width 18 height 7
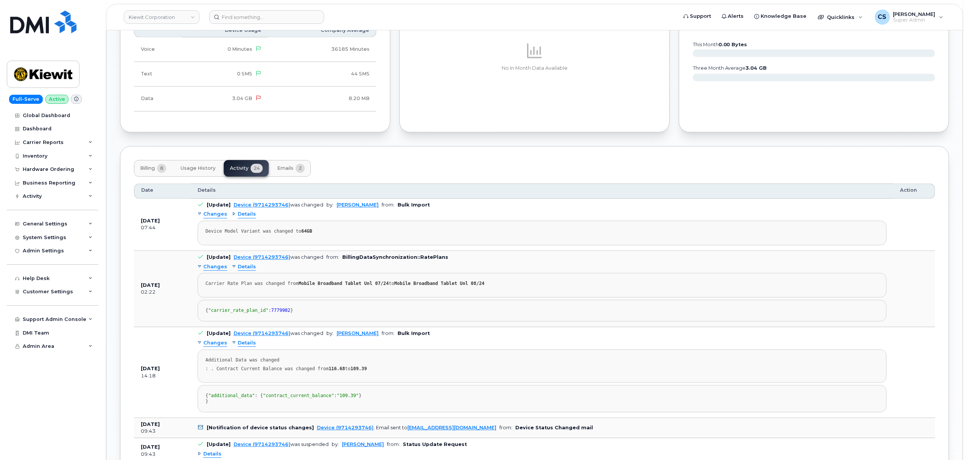
click at [249, 218] on span "Details" at bounding box center [247, 214] width 18 height 7
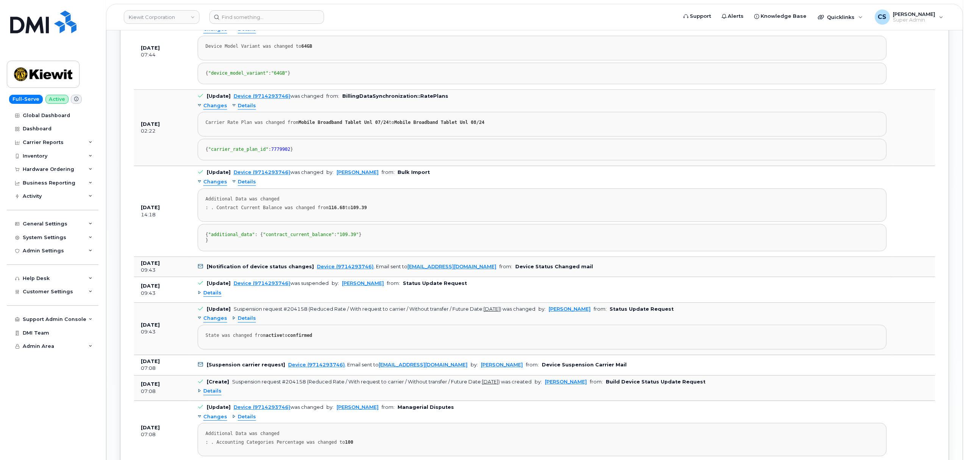
scroll to position [1010, 0]
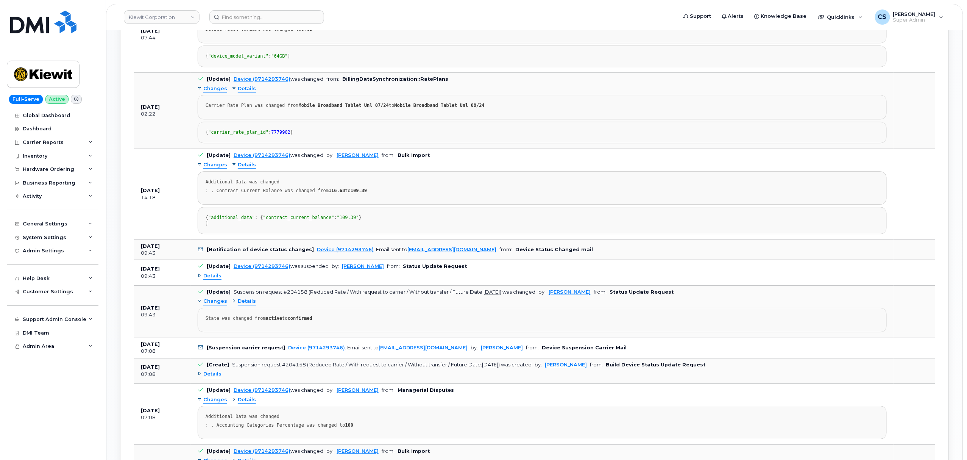
click at [207, 280] on span "Details" at bounding box center [212, 275] width 18 height 7
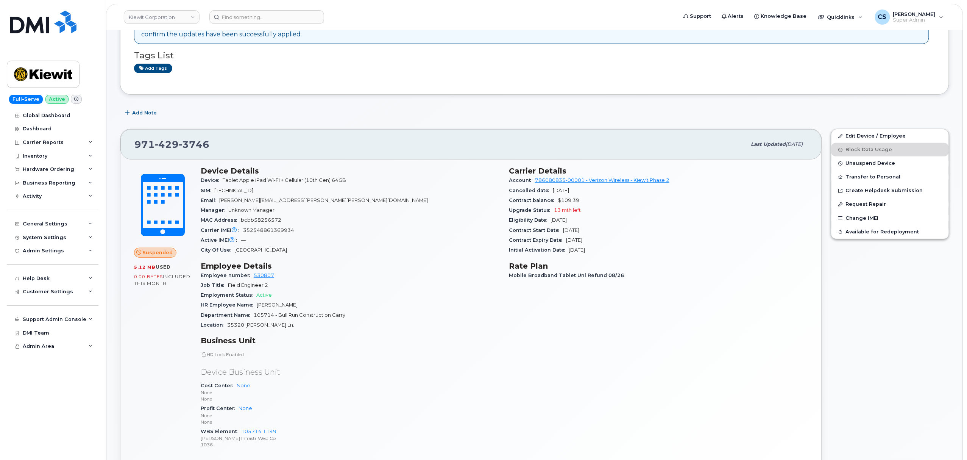
scroll to position [0, 0]
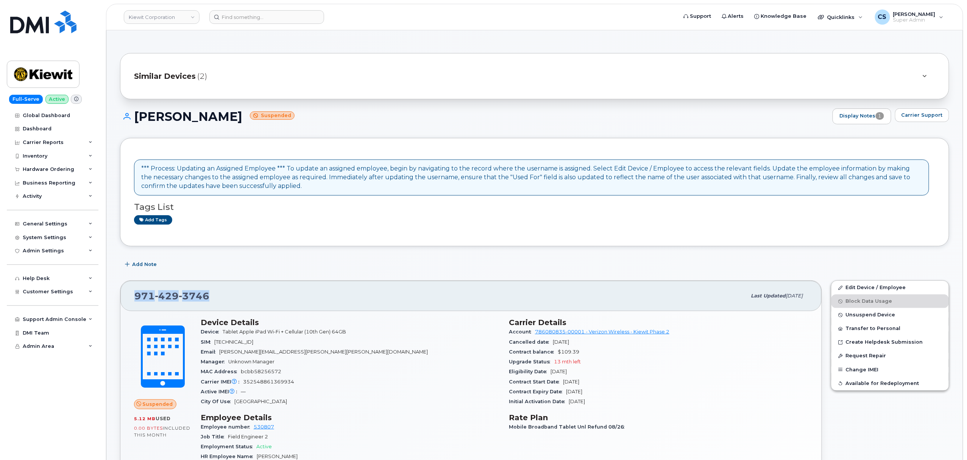
drag, startPoint x: 214, startPoint y: 297, endPoint x: 114, endPoint y: 297, distance: 100.0
copy span "971 429 3746"
click at [864, 315] on span "Unsuspend Device" at bounding box center [871, 315] width 50 height 6
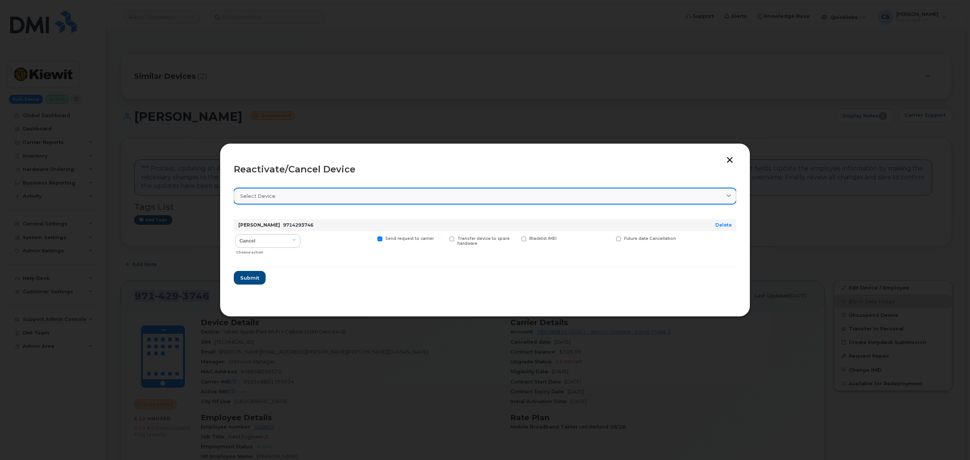
click at [730, 197] on icon at bounding box center [728, 196] width 5 height 5
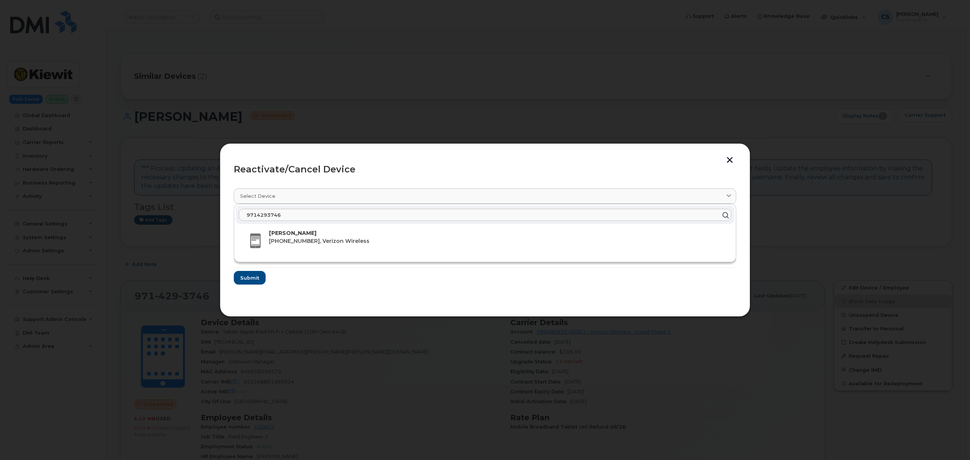
type input "9714293746"
click at [357, 239] on span "971-429-3746, Verizon Wireless" at bounding box center [319, 240] width 100 height 7
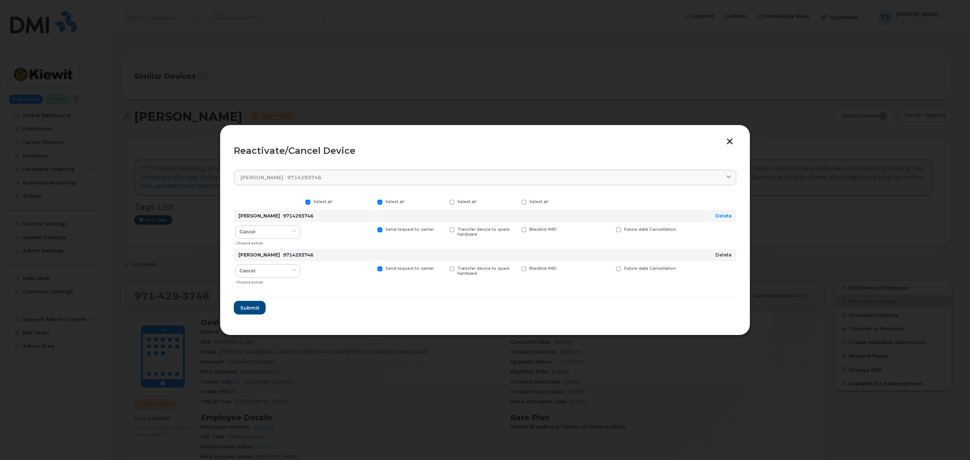
click at [722, 255] on link "Delete" at bounding box center [723, 255] width 16 height 6
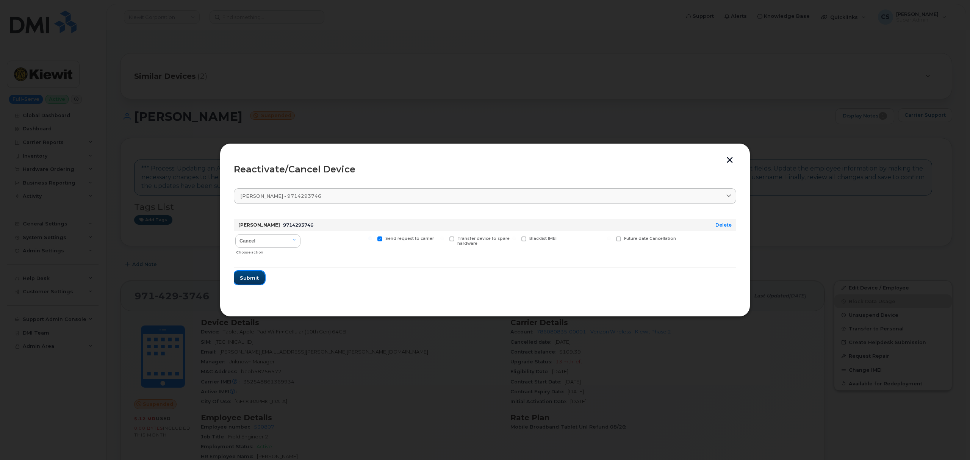
click at [248, 280] on span "Submit" at bounding box center [249, 277] width 19 height 7
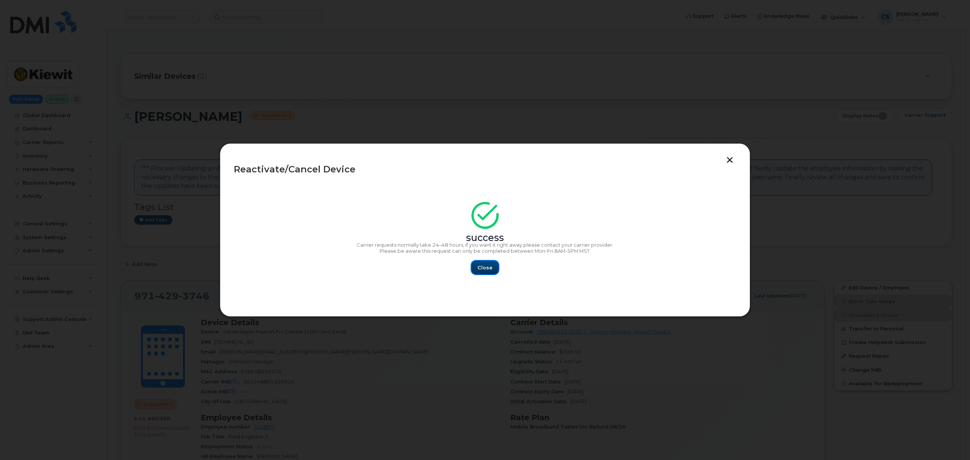
click at [492, 267] on button "Close" at bounding box center [484, 268] width 27 height 14
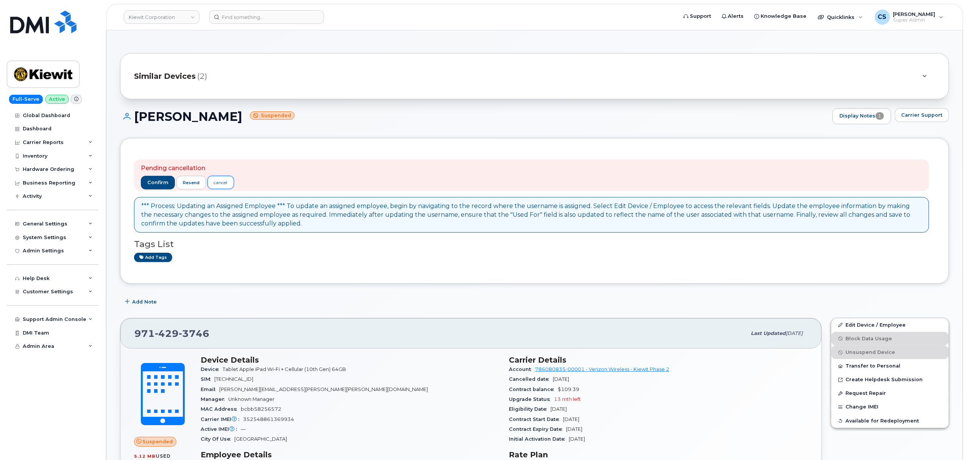
click at [223, 185] on div "cancel" at bounding box center [221, 182] width 14 height 7
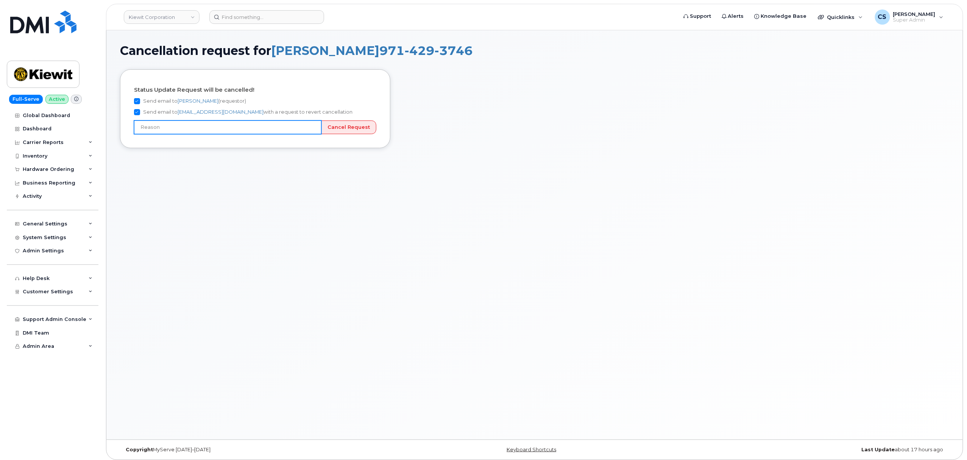
click at [264, 128] on input "text" at bounding box center [227, 127] width 187 height 14
type input "User still using device"
click at [358, 128] on input "Cancel Request" at bounding box center [348, 127] width 55 height 14
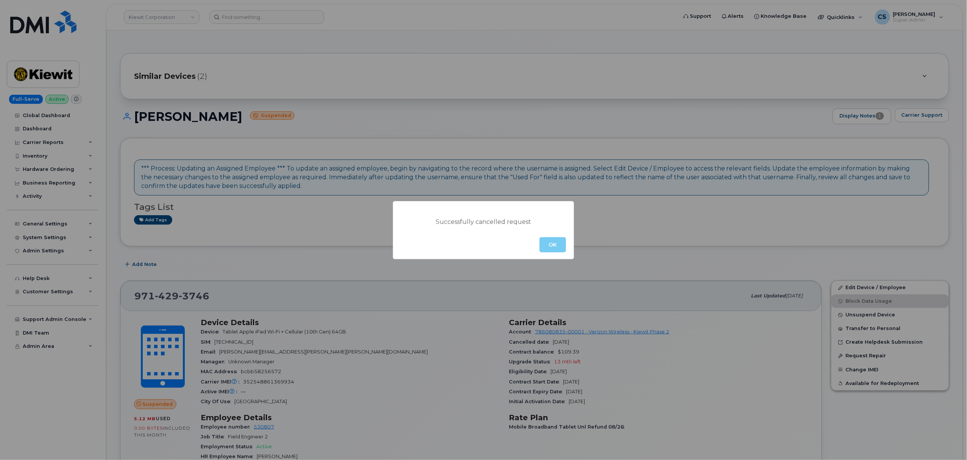
click at [552, 247] on button "OK" at bounding box center [553, 244] width 27 height 15
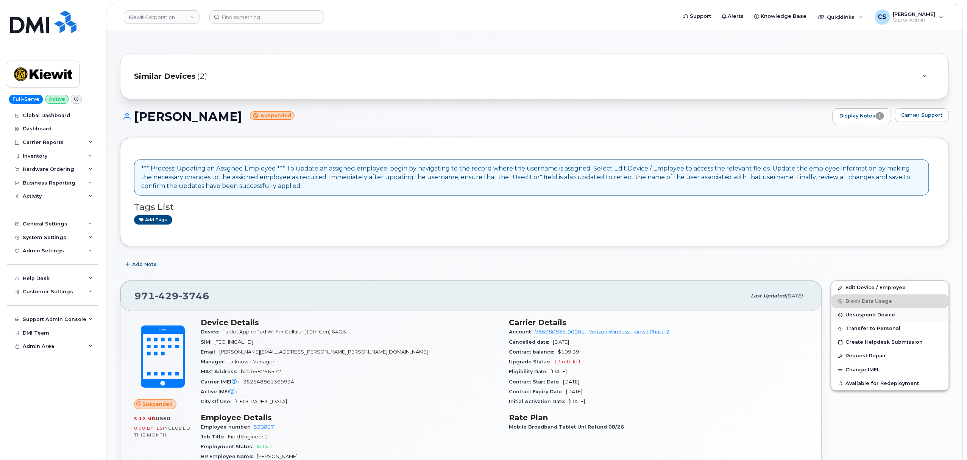
click at [861, 314] on span "Unsuspend Device" at bounding box center [871, 315] width 50 height 6
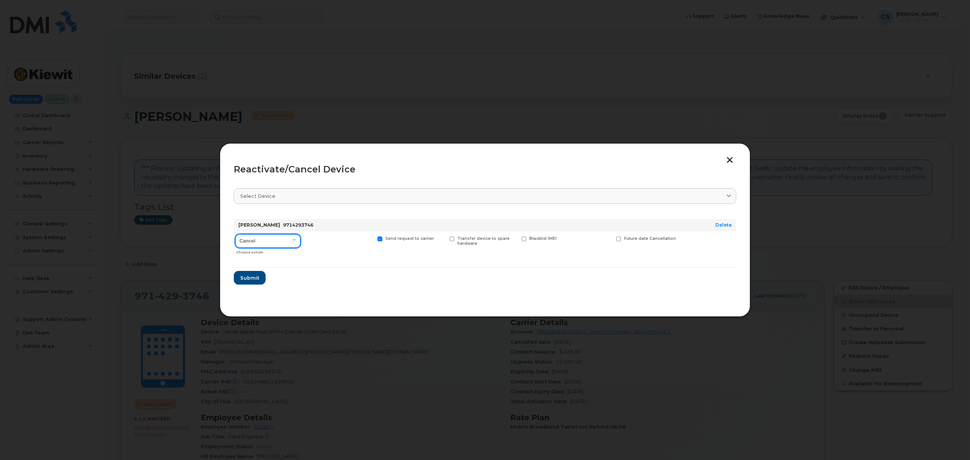
click at [295, 240] on select "Cancel Reactivate" at bounding box center [267, 241] width 65 height 14
select select "[object Object]"
click at [235, 234] on select "Cancel Reactivate" at bounding box center [267, 241] width 65 height 14
click at [244, 278] on span "Submit" at bounding box center [249, 277] width 19 height 7
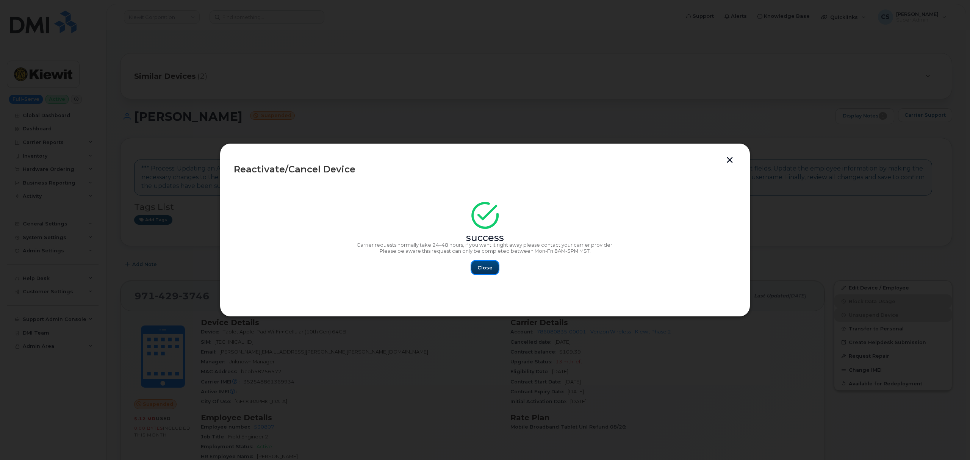
click at [483, 267] on span "Close" at bounding box center [484, 267] width 15 height 7
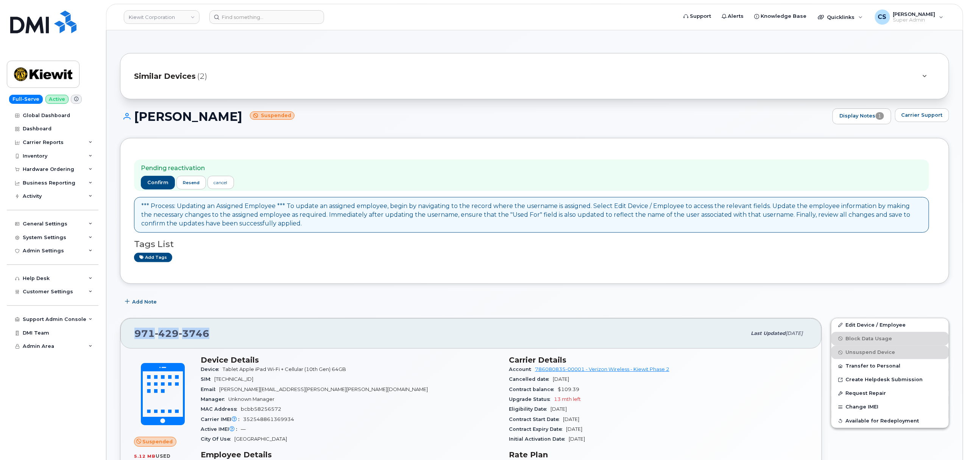
drag, startPoint x: 211, startPoint y: 334, endPoint x: 136, endPoint y: 331, distance: 74.3
click at [136, 331] on div "[PHONE_NUMBER]" at bounding box center [440, 333] width 612 height 16
copy span "[PHONE_NUMBER]"
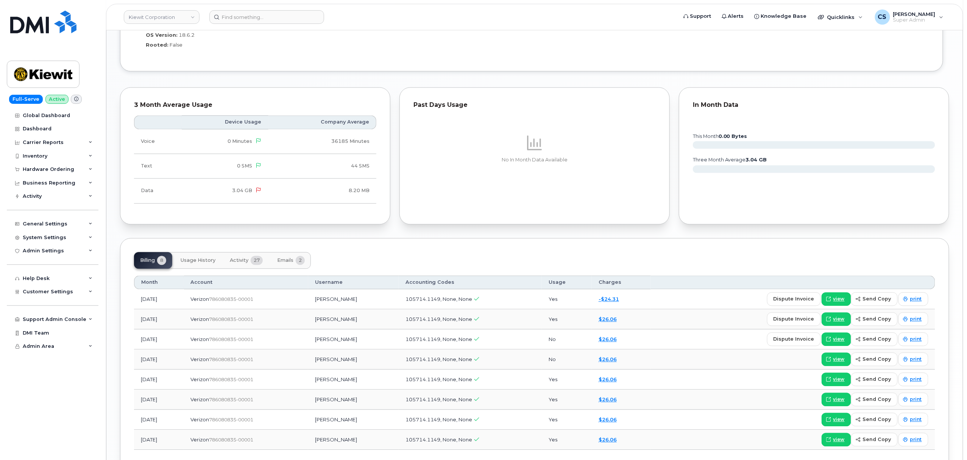
scroll to position [806, 0]
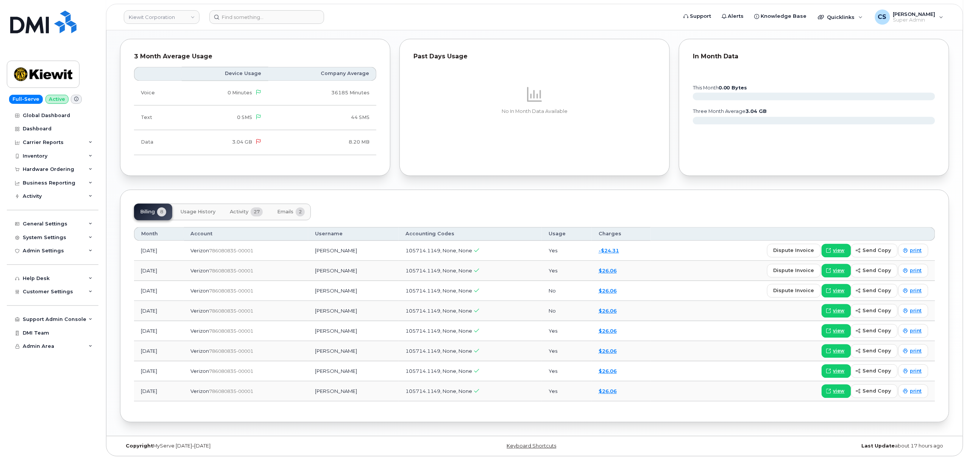
click at [237, 209] on span "Activity" at bounding box center [239, 212] width 19 height 6
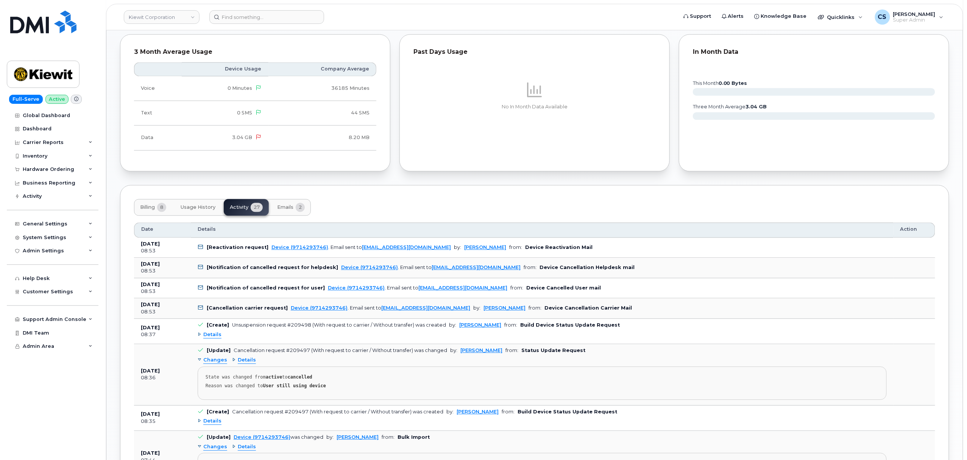
click at [211, 338] on span "Details" at bounding box center [212, 334] width 18 height 7
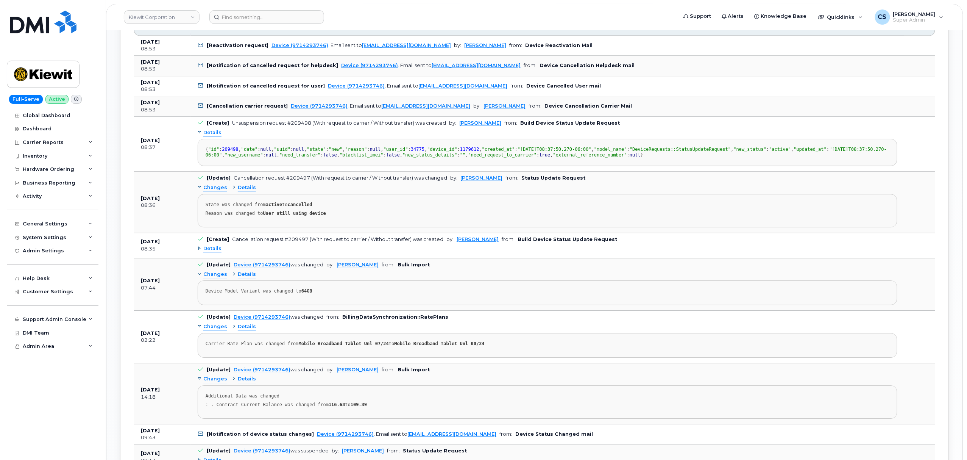
scroll to position [1059, 0]
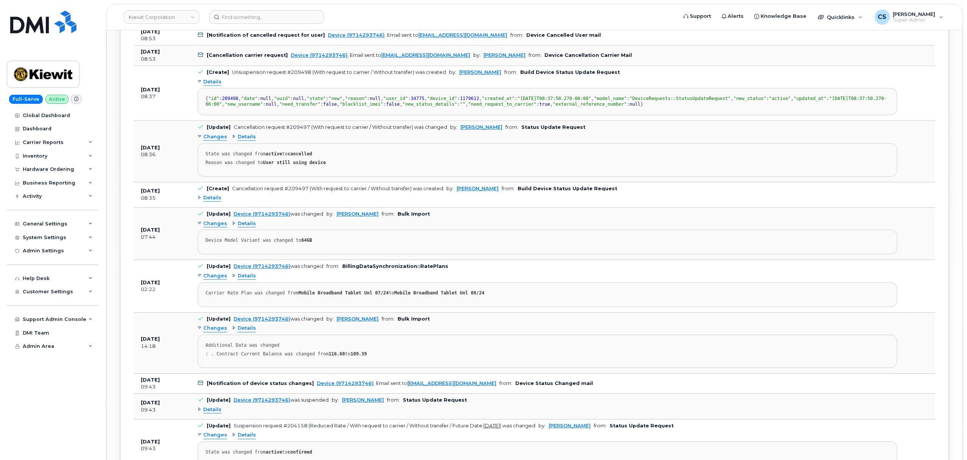
click at [243, 280] on span "Details" at bounding box center [247, 275] width 18 height 7
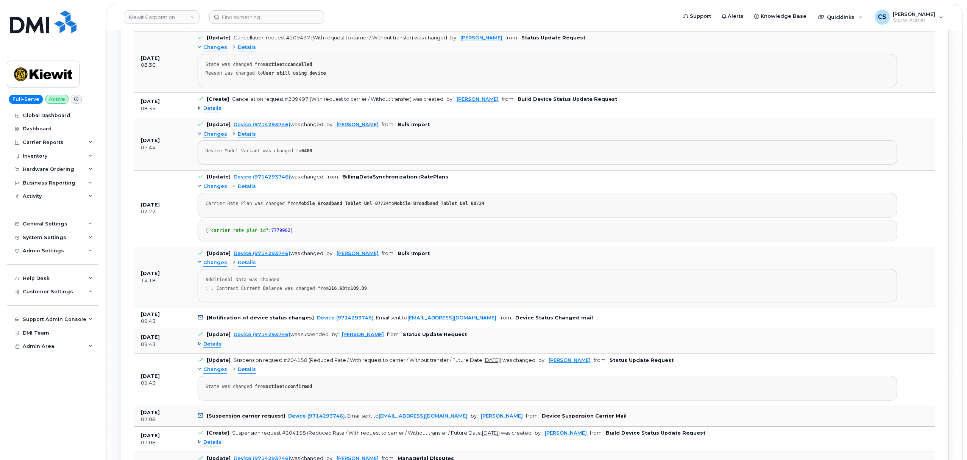
scroll to position [1160, 0]
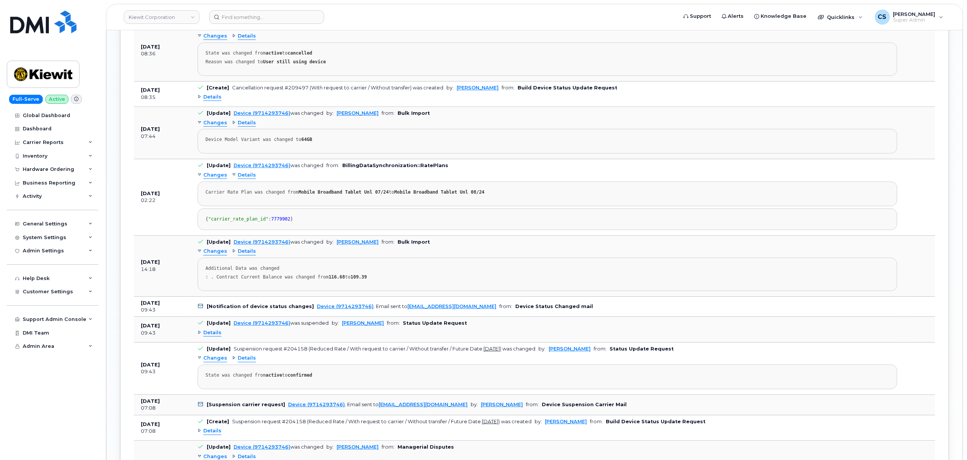
click at [240, 255] on span "Details" at bounding box center [247, 251] width 18 height 7
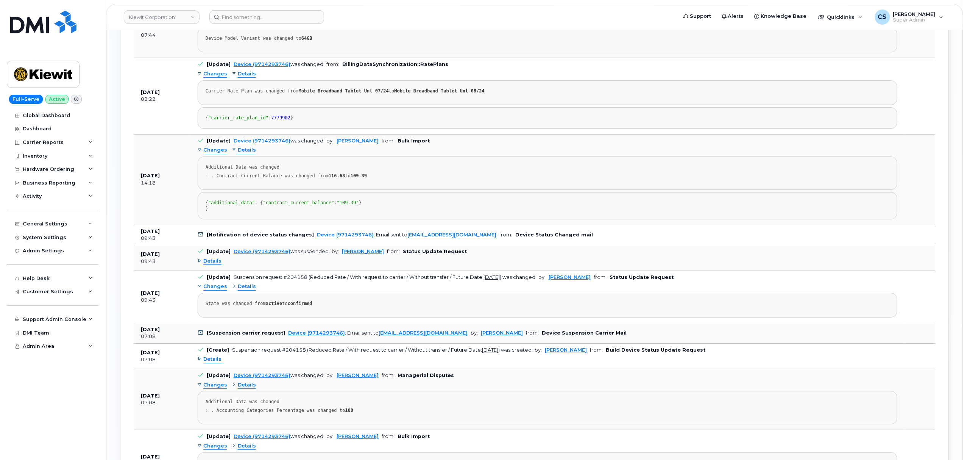
scroll to position [1311, 0]
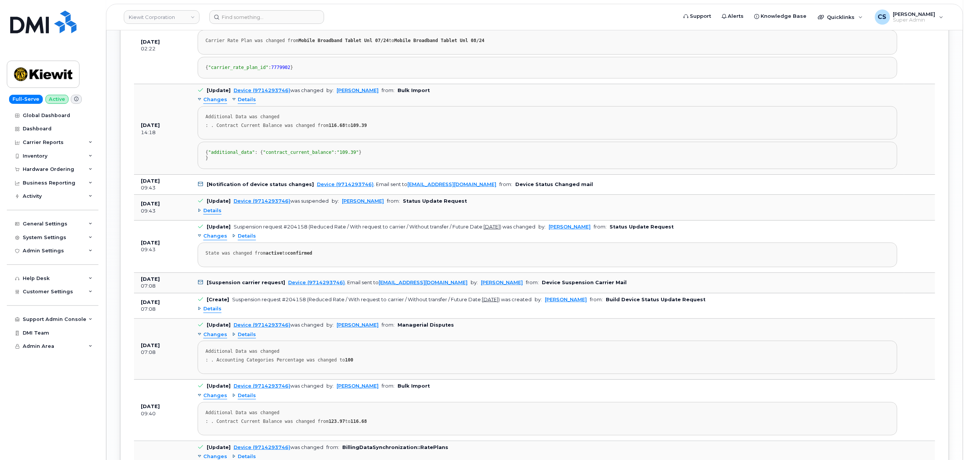
click at [214, 214] on span "Details" at bounding box center [212, 210] width 18 height 7
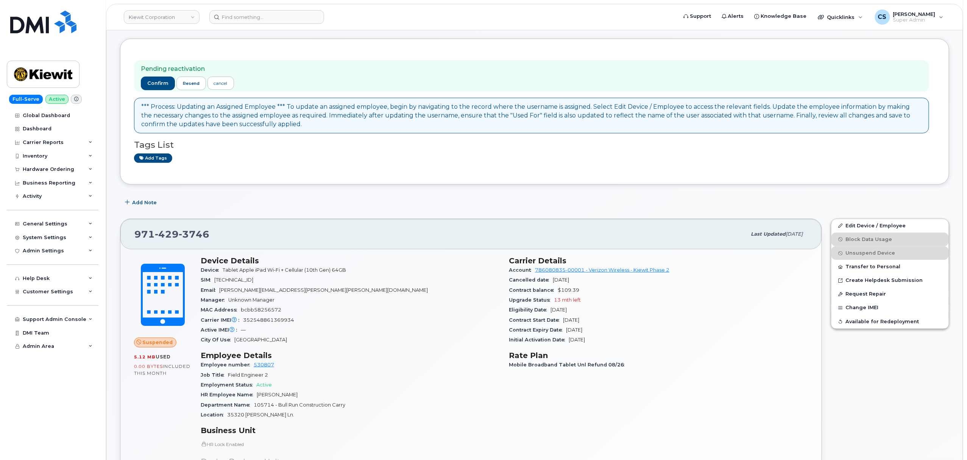
scroll to position [0, 0]
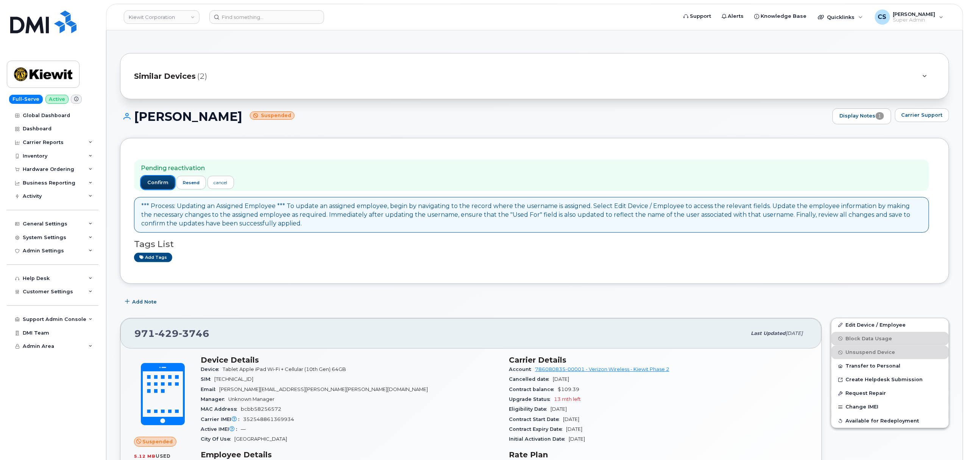
click at [153, 179] on button "confirm" at bounding box center [158, 183] width 34 height 14
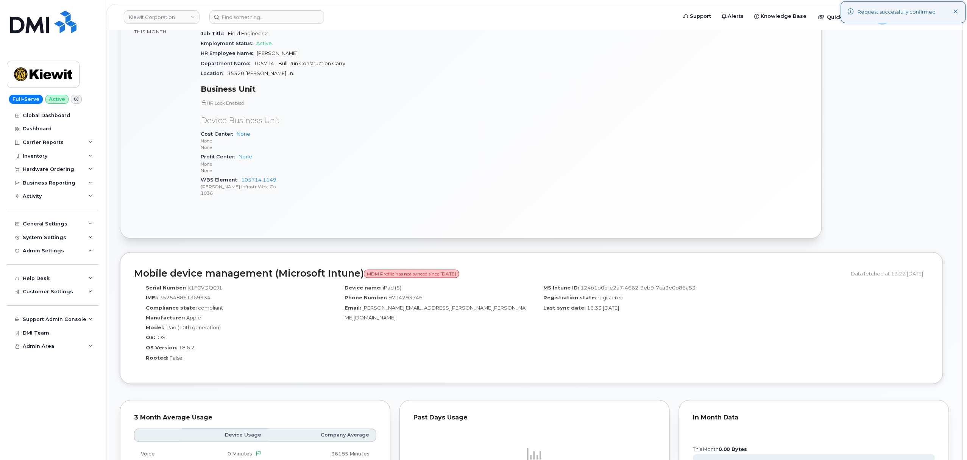
scroll to position [404, 0]
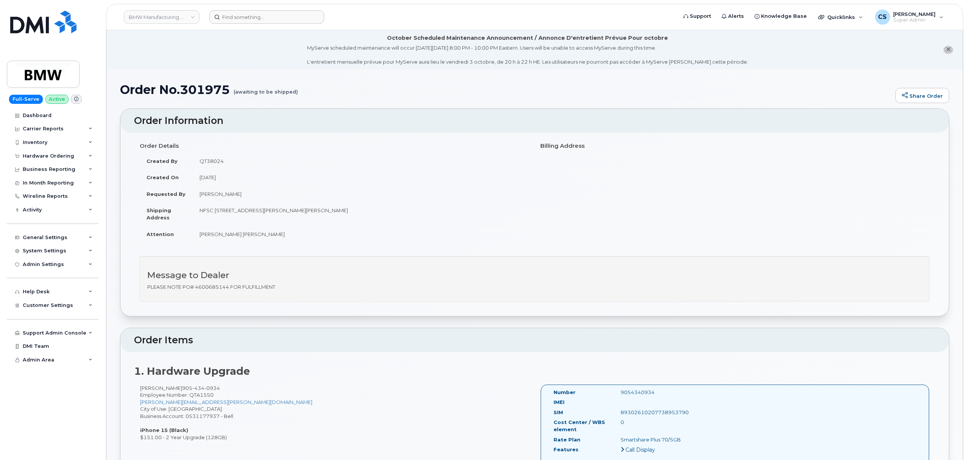
scroll to position [202, 0]
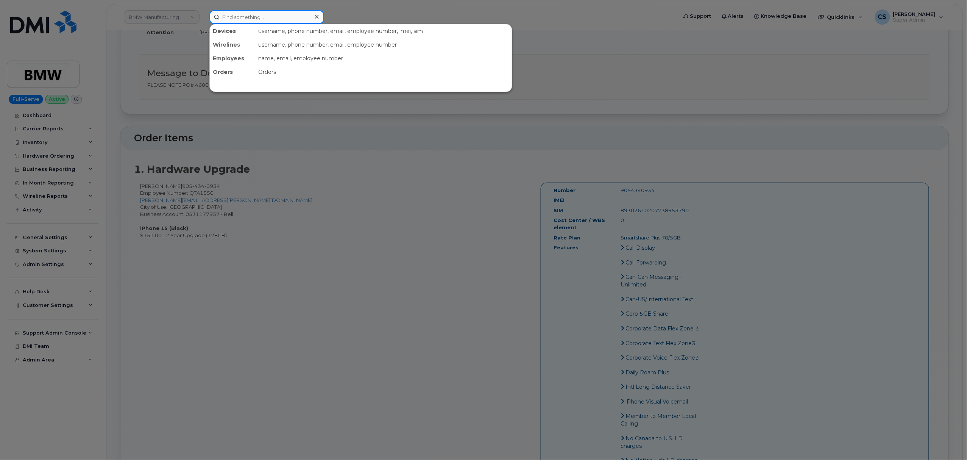
click at [261, 21] on input at bounding box center [266, 17] width 115 height 14
paste input "9714293746"
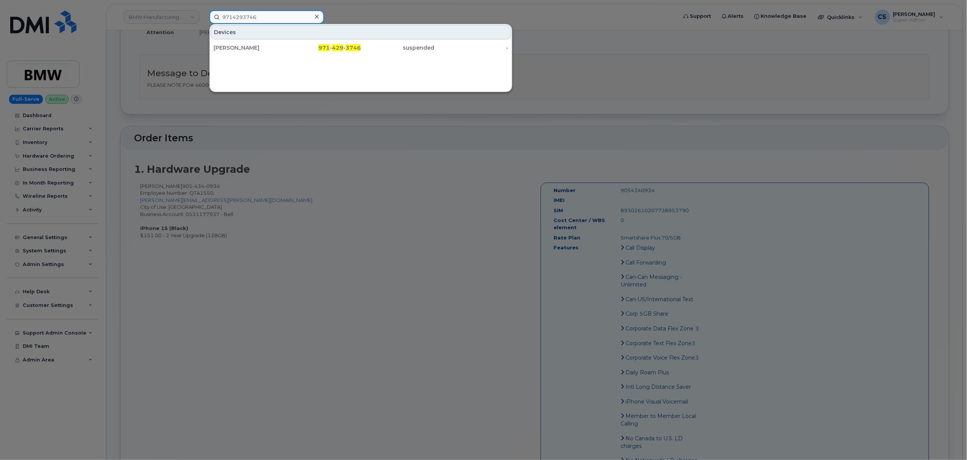
click at [258, 13] on input "9714293746" at bounding box center [266, 17] width 115 height 14
paste input "302562"
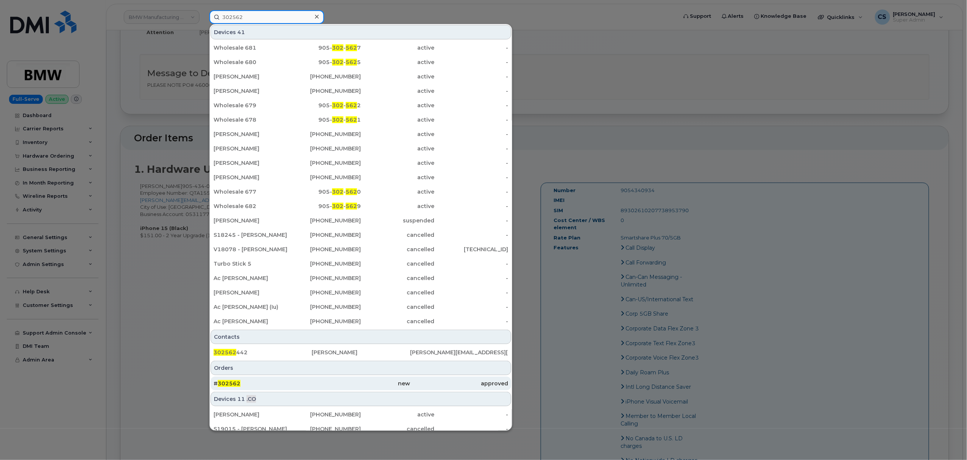
type input "302562"
click at [227, 380] on div "# 302562" at bounding box center [263, 383] width 98 height 14
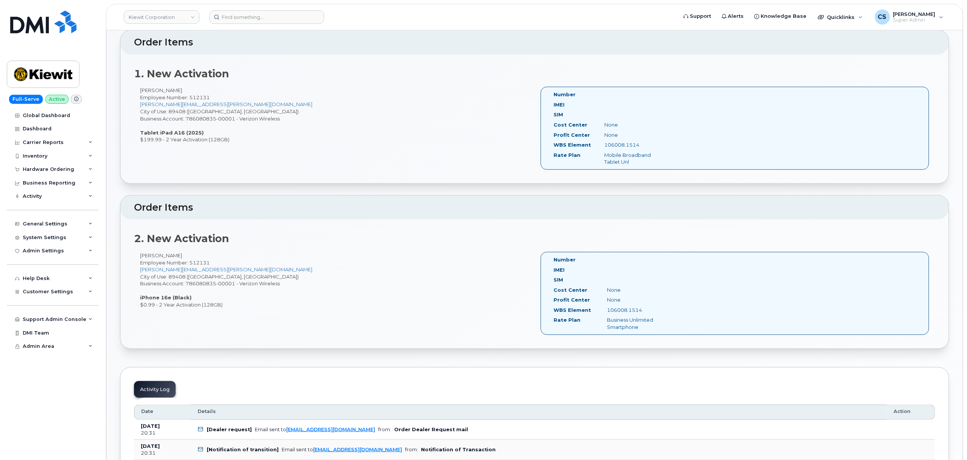
scroll to position [202, 0]
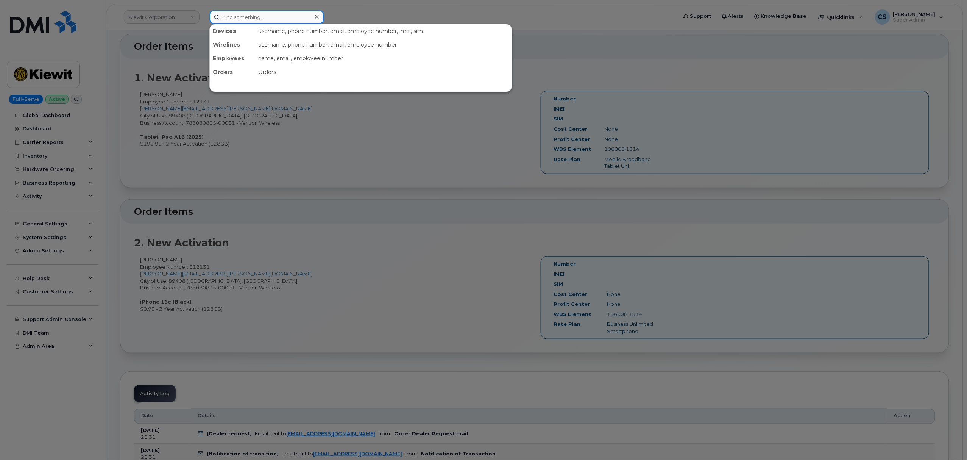
click at [243, 19] on input at bounding box center [266, 17] width 115 height 14
paste input "9126449339"
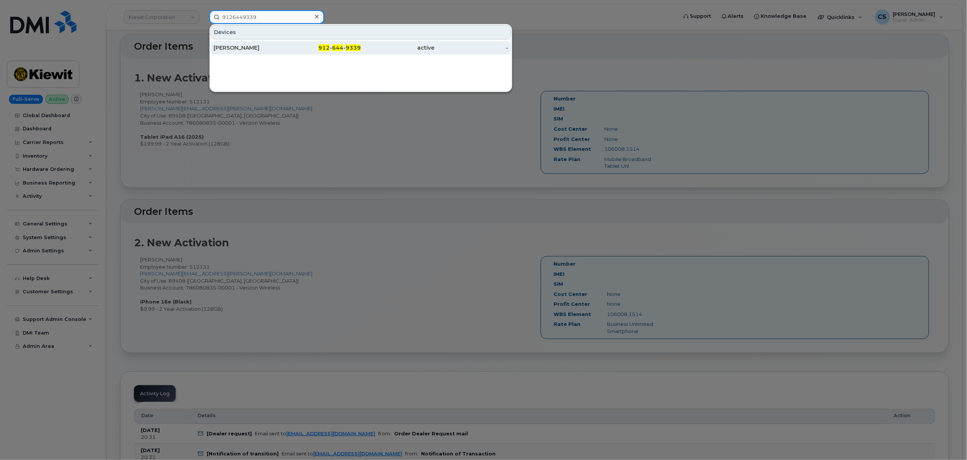
type input "9126449339"
click at [333, 48] on span "644" at bounding box center [337, 47] width 11 height 7
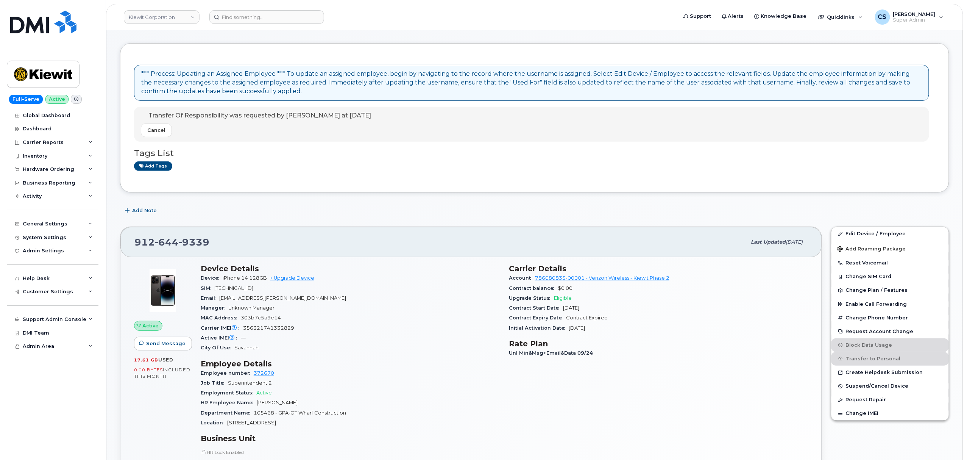
scroll to position [101, 0]
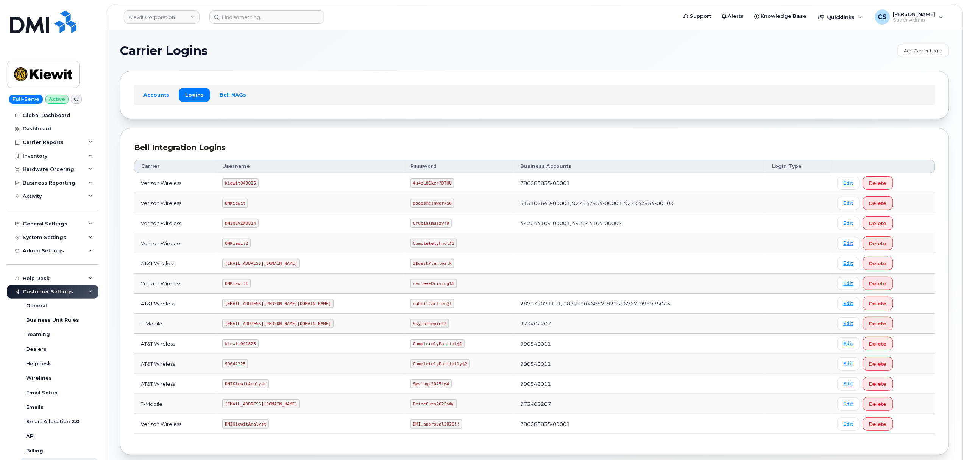
click at [242, 187] on code "kiewit043025" at bounding box center [240, 182] width 36 height 9
copy code "kiewit043025"
drag, startPoint x: 414, startPoint y: 184, endPoint x: 379, endPoint y: 185, distance: 34.9
click at [411, 185] on code "4u4eL8Ekzr?DTHU" at bounding box center [433, 182] width 44 height 9
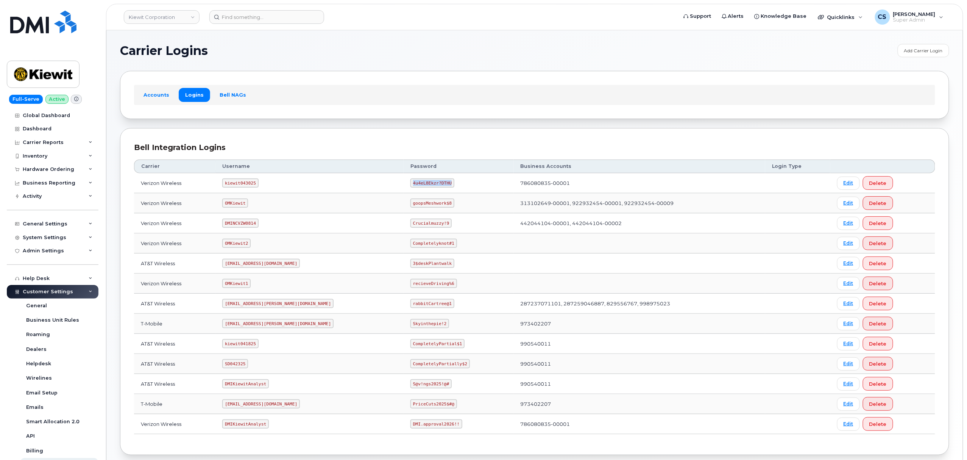
copy code "4u4eL8Ekzr?DTHU"
